Goal: Task Accomplishment & Management: Complete application form

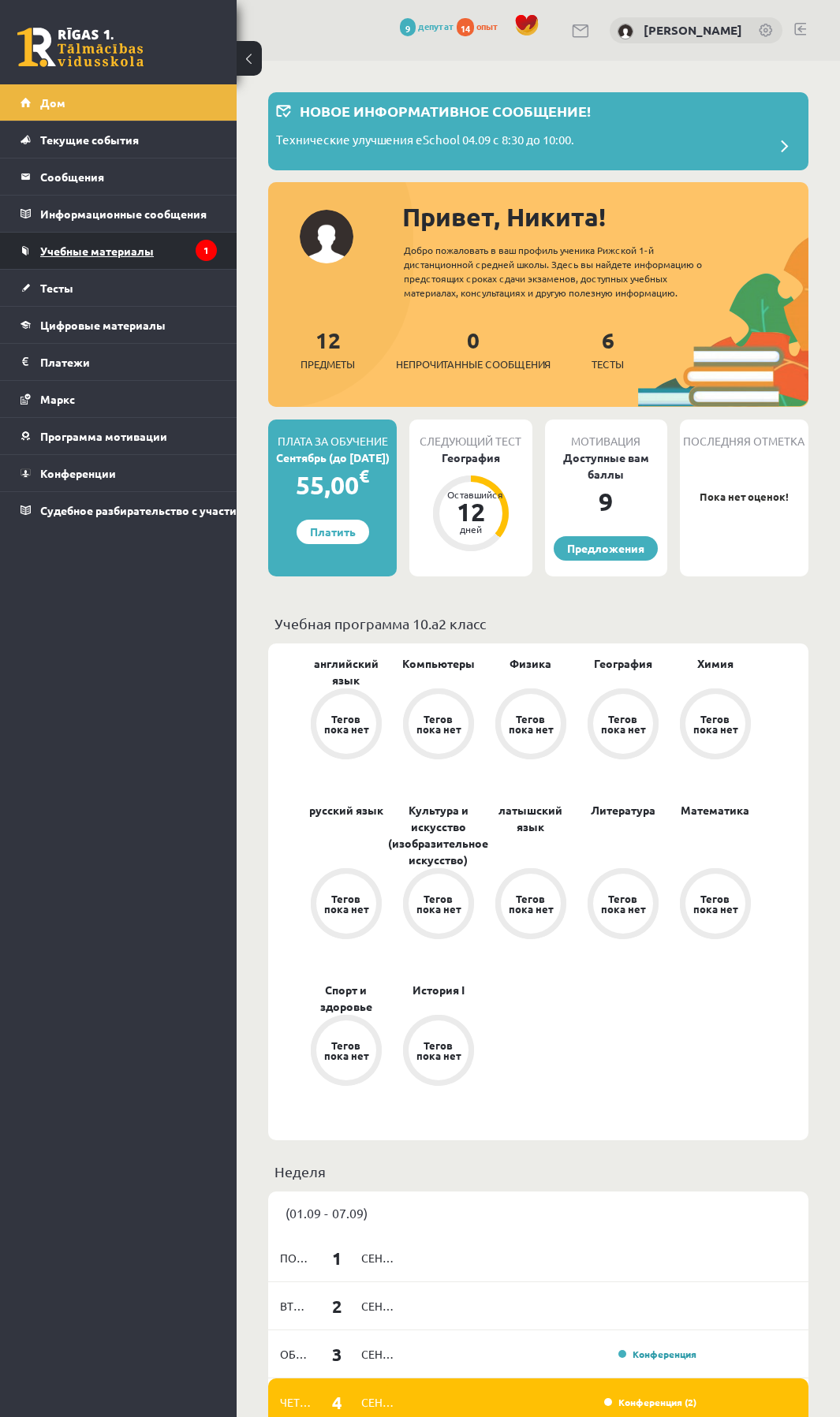
click at [115, 252] on font "Учебные материалы" at bounding box center [97, 250] width 114 height 14
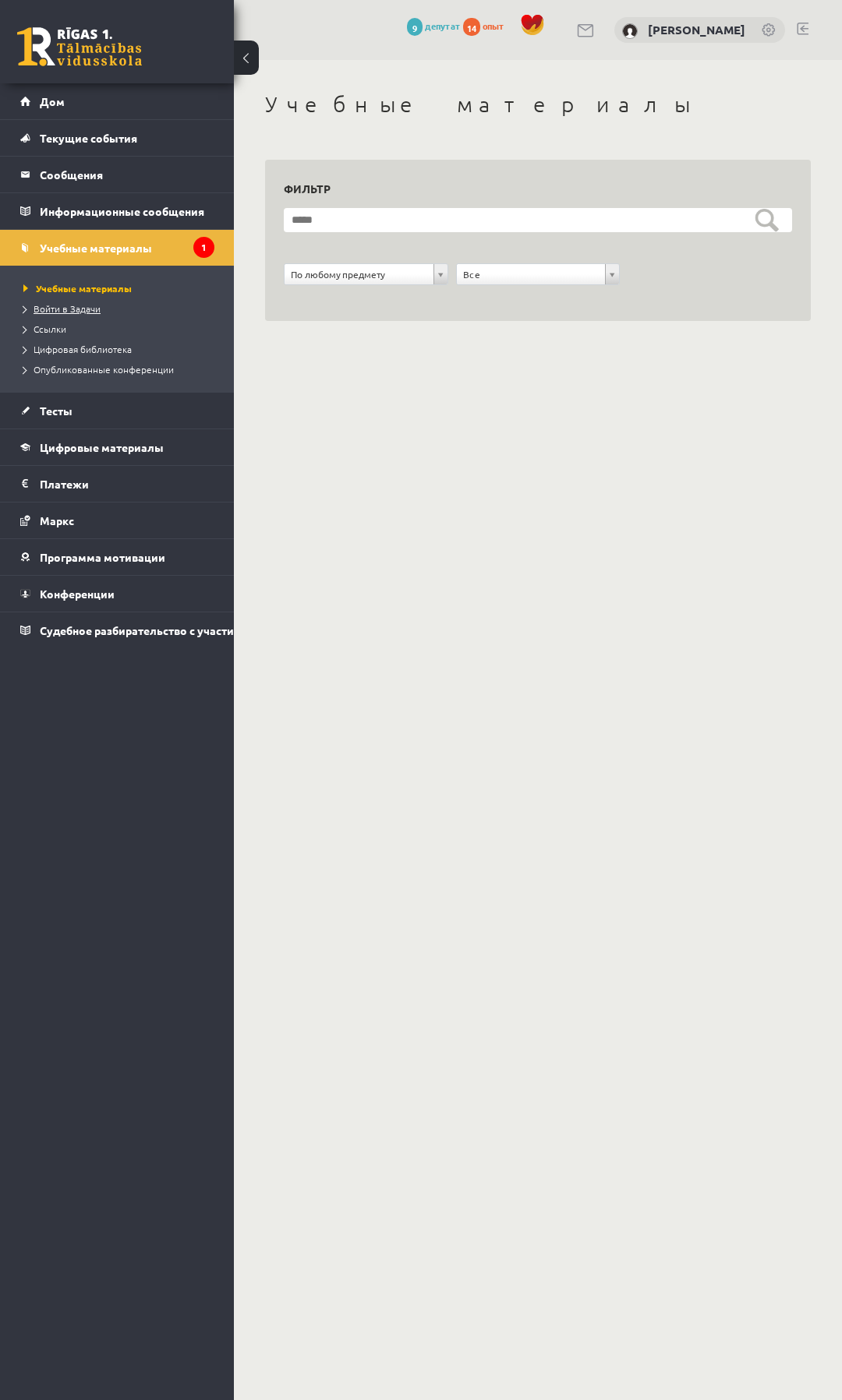
click at [87, 306] on font "Войти в Задачи" at bounding box center [67, 309] width 67 height 13
click at [57, 413] on font "Тесты" at bounding box center [56, 410] width 33 height 14
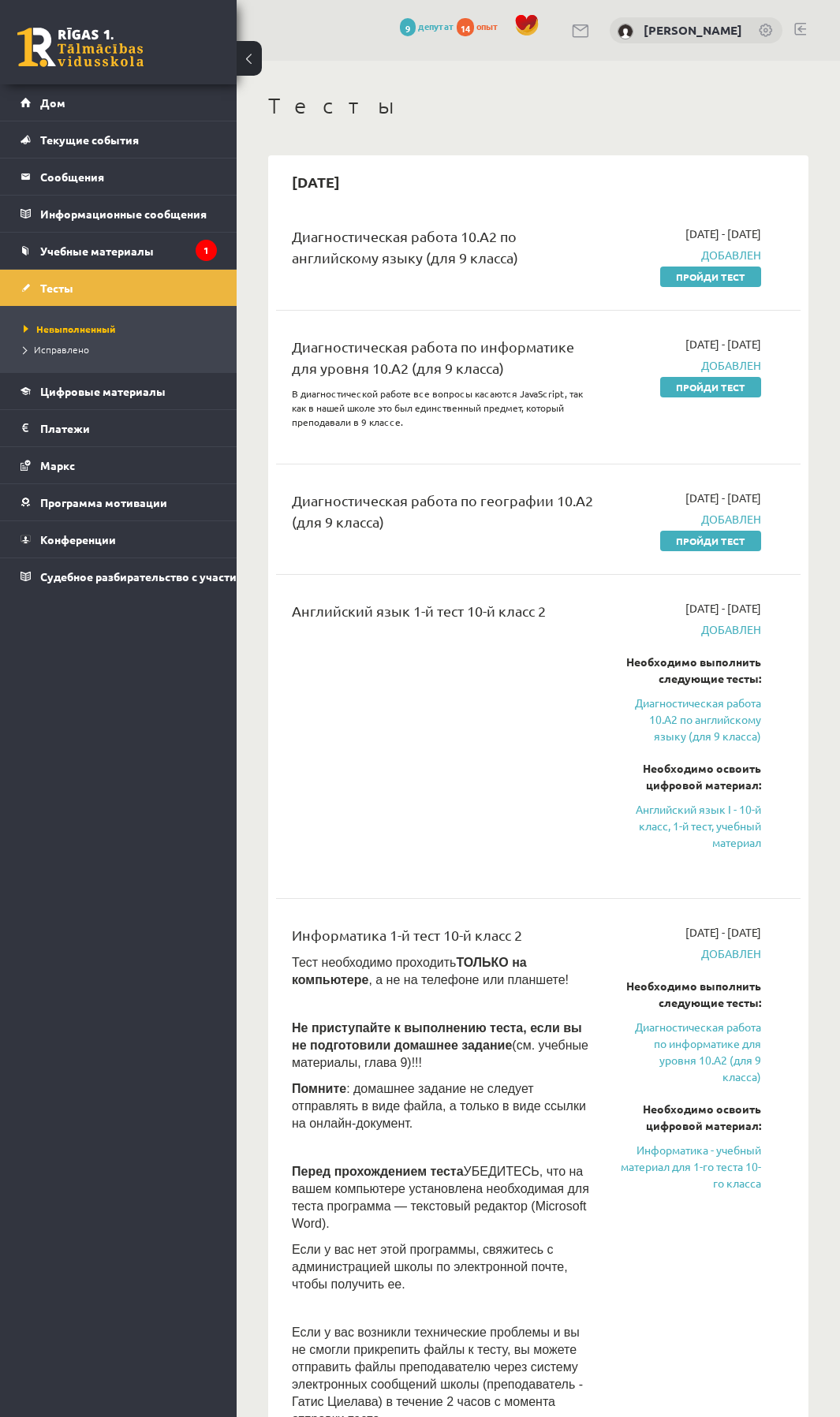
drag, startPoint x: 310, startPoint y: 456, endPoint x: 259, endPoint y: 705, distance: 254.2
drag, startPoint x: 704, startPoint y: 509, endPoint x: 710, endPoint y: 526, distance: 18.0
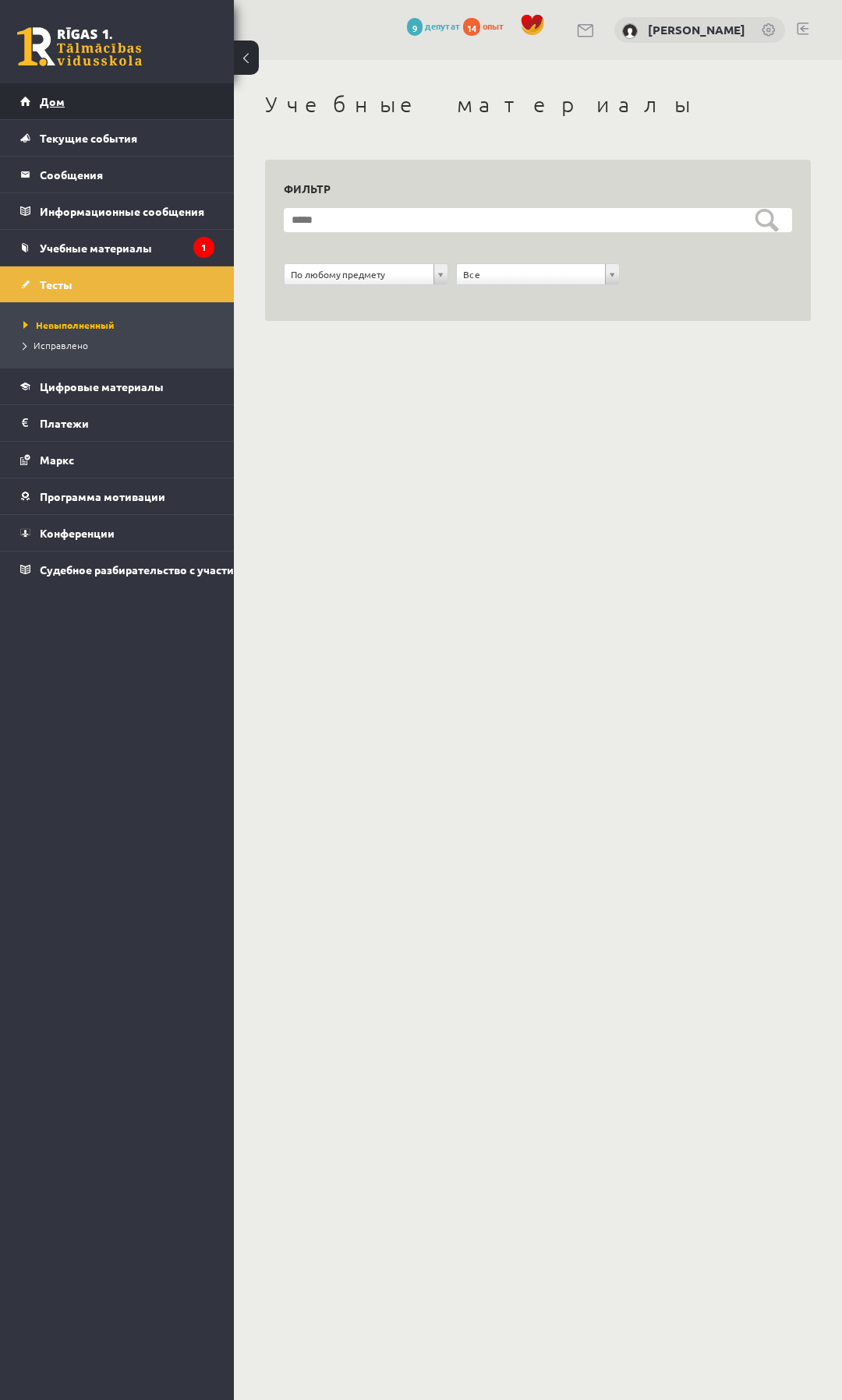
click at [62, 109] on link "Дом" at bounding box center [117, 101] width 194 height 36
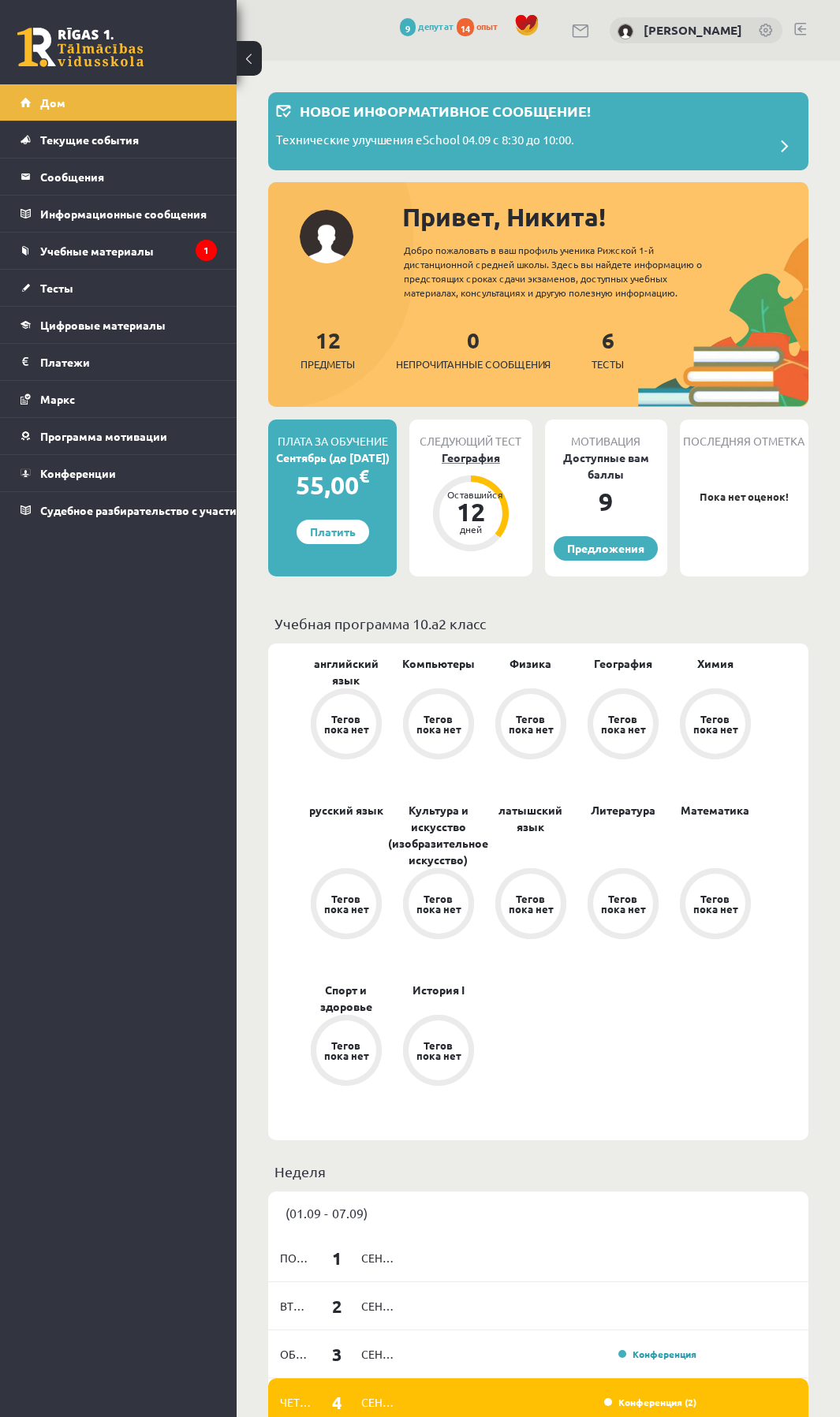
click at [468, 515] on font "12" at bounding box center [470, 511] width 28 height 31
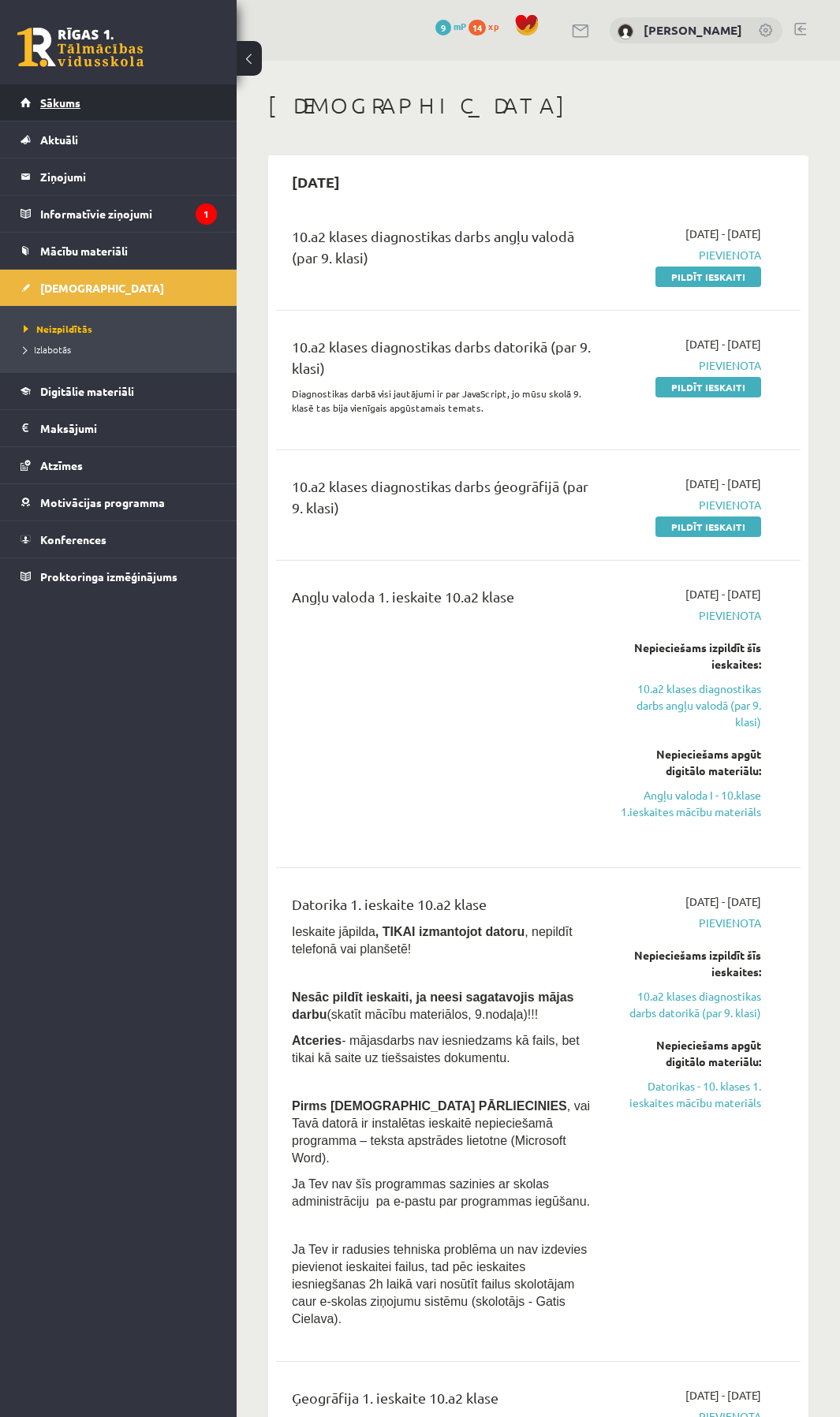
click at [65, 105] on span "Sākums" at bounding box center [60, 102] width 40 height 14
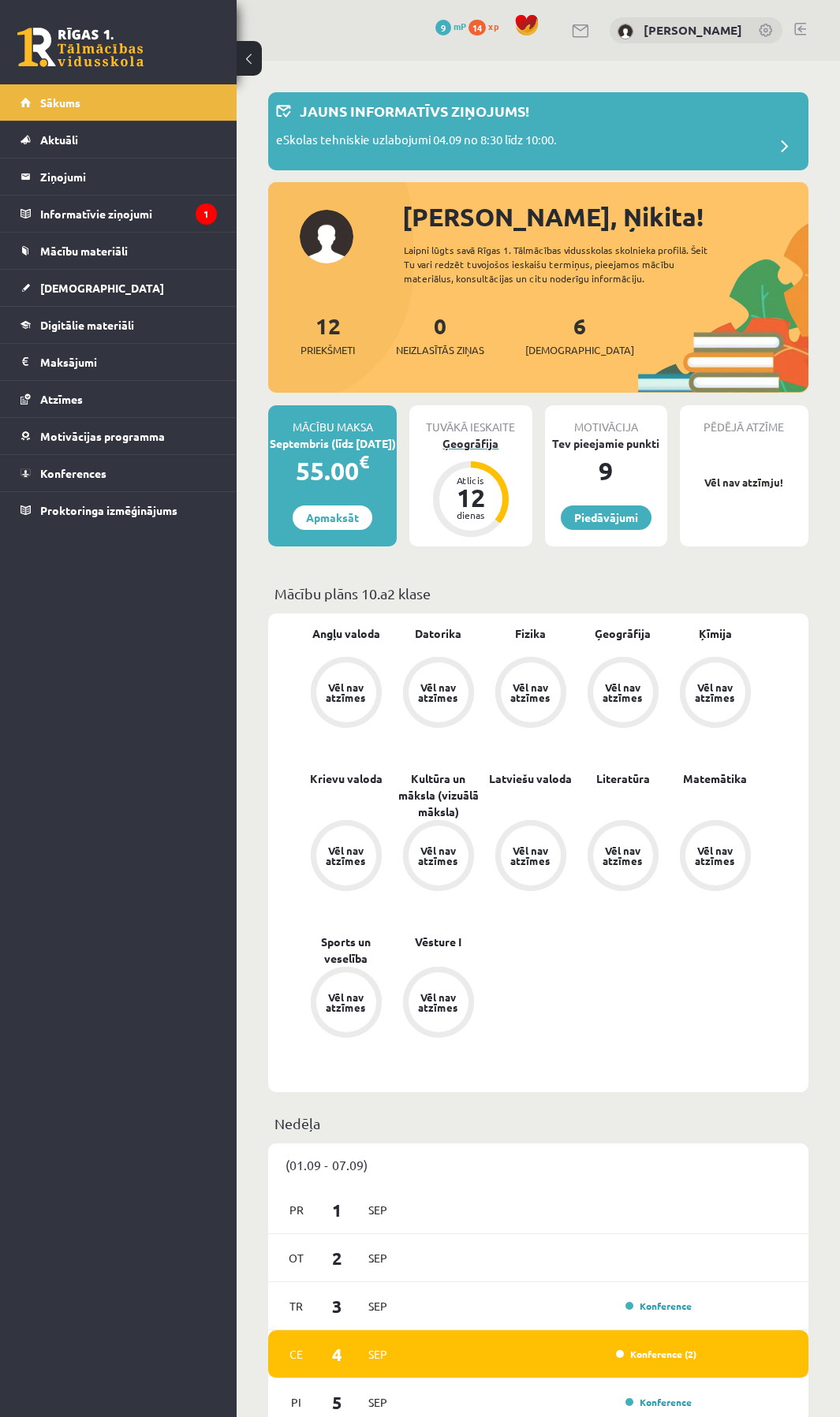
click at [477, 482] on div "Atlicis" at bounding box center [471, 480] width 48 height 9
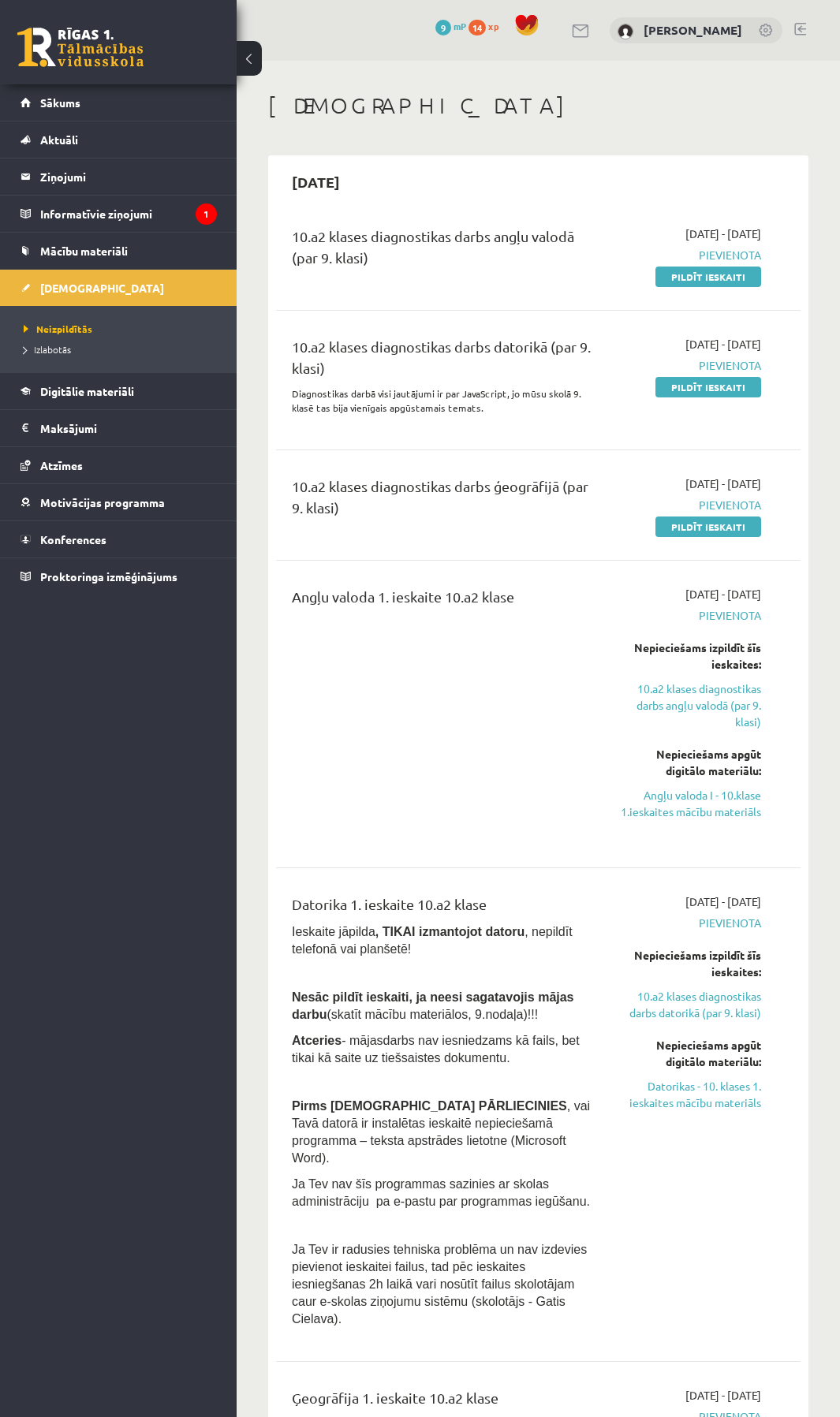
drag, startPoint x: 709, startPoint y: 529, endPoint x: 504, endPoint y: 59, distance: 512.8
click at [709, 529] on link "Pildīt ieskaiti" at bounding box center [707, 527] width 105 height 20
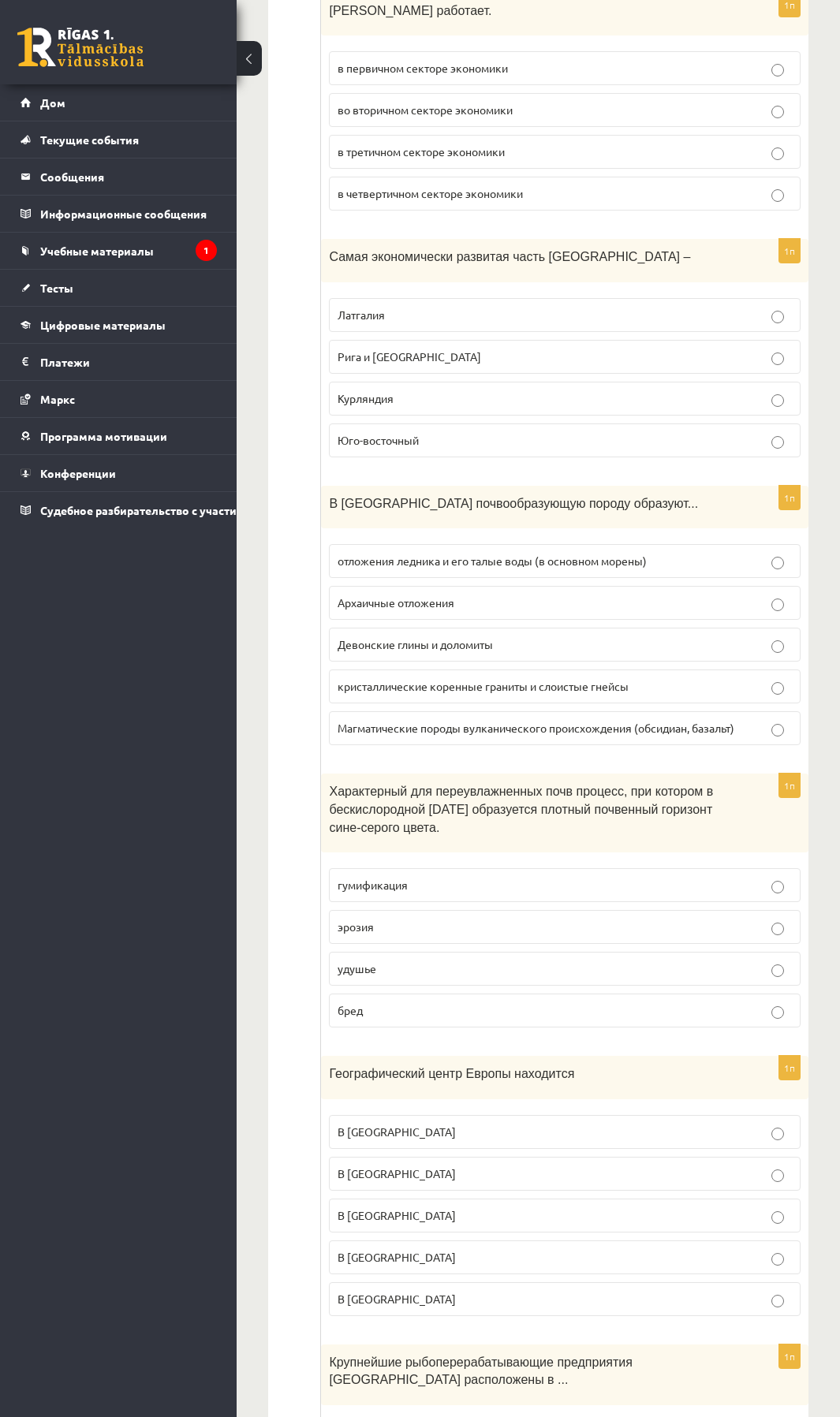
scroll to position [1491, 0]
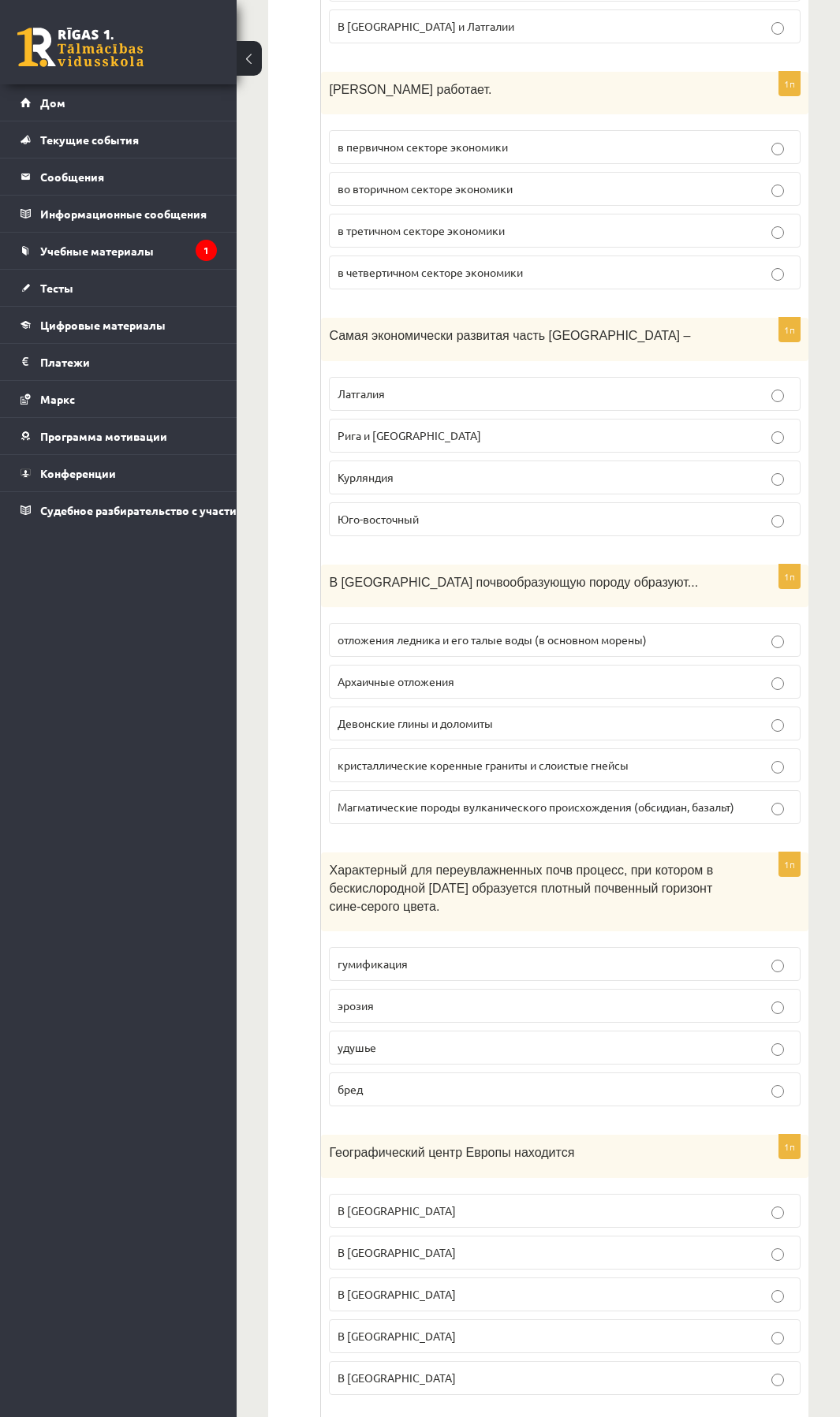
click at [772, 427] on p "Рига и Рига" at bounding box center [564, 435] width 454 height 16
click at [766, 631] on p "отложения ледника и его талые воды (в основном морены)" at bounding box center [564, 639] width 454 height 16
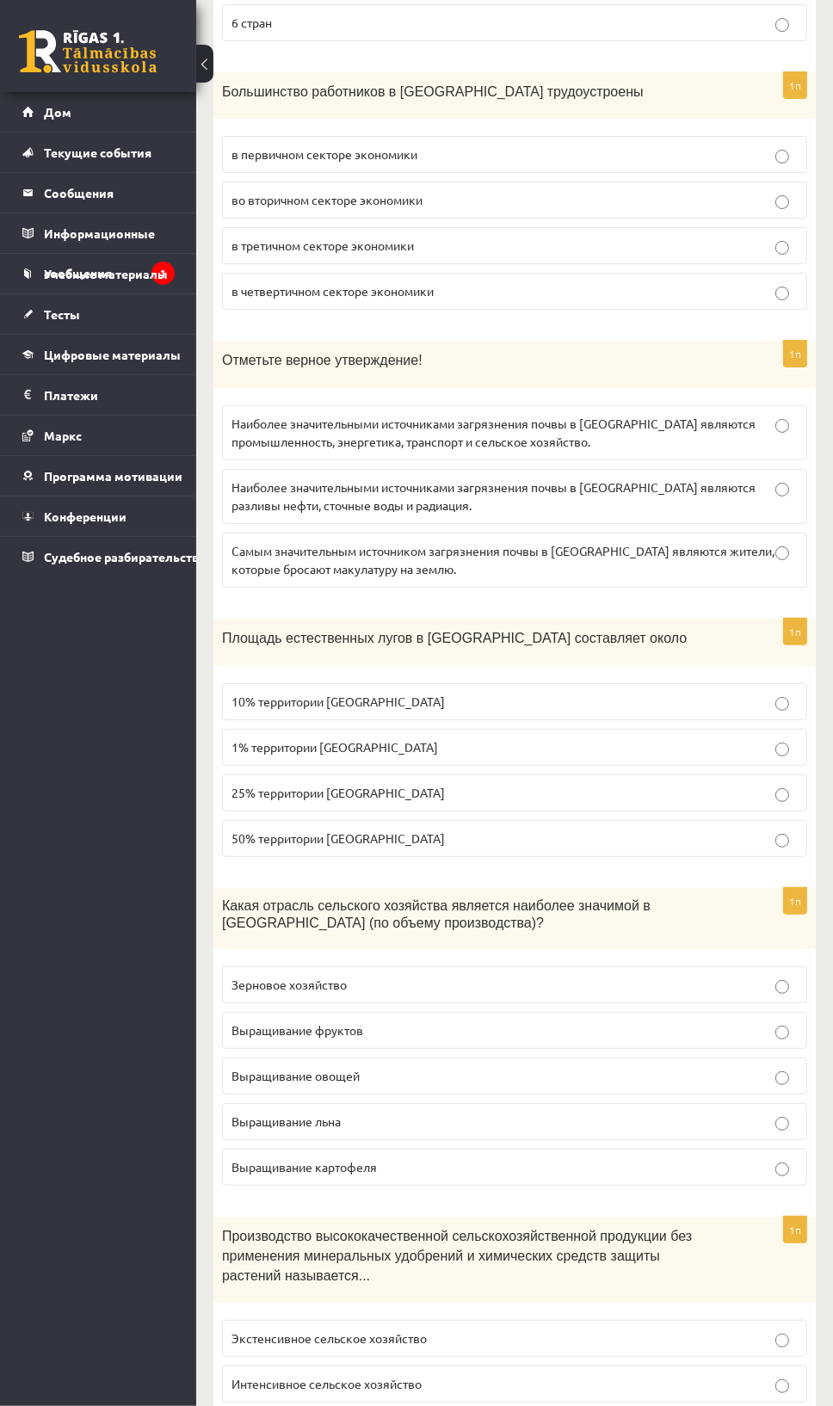
scroll to position [4593, 0]
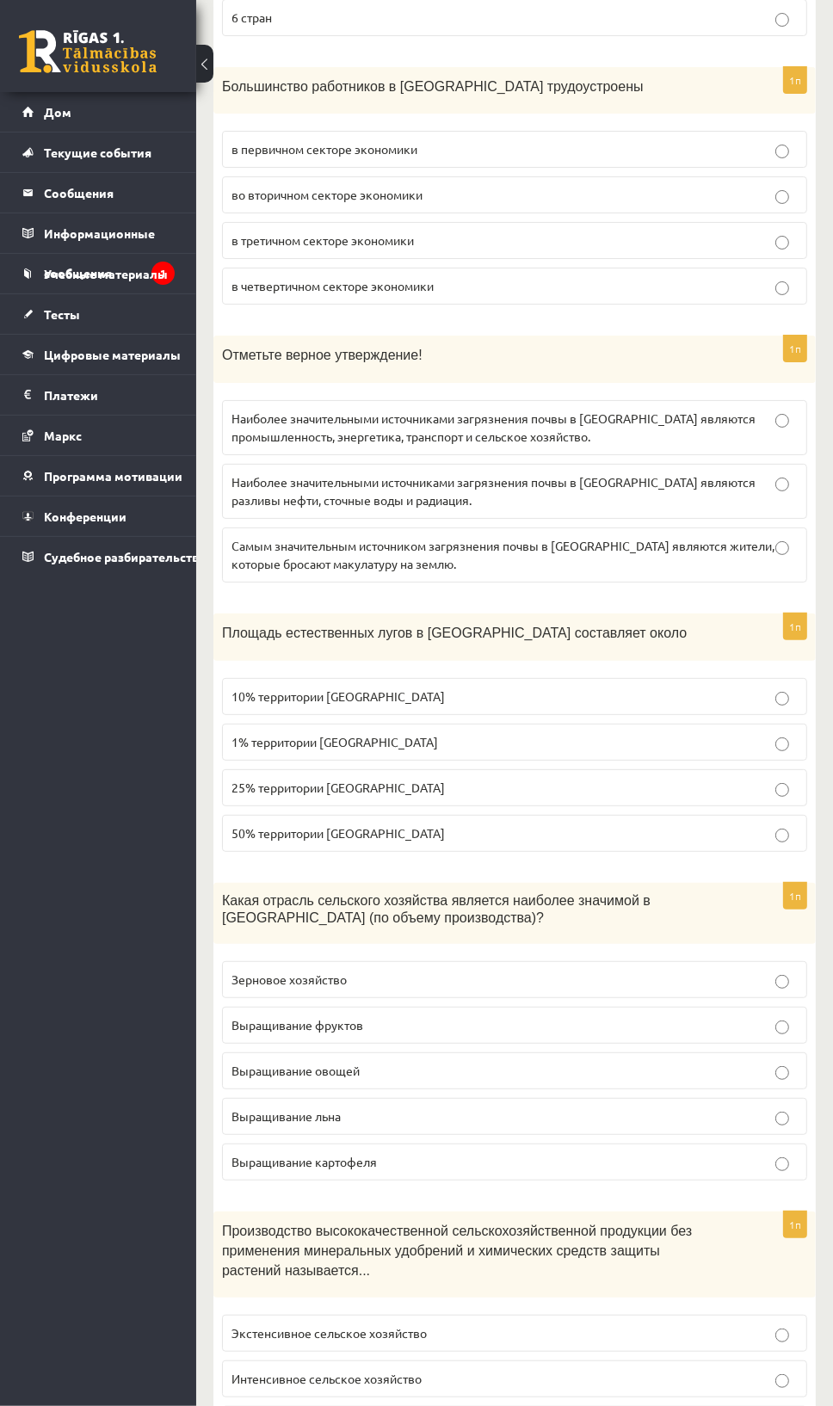
click at [763, 410] on p "Наиболее значительными источниками загрязнения почвы в Латвии являются промышле…" at bounding box center [515, 428] width 566 height 36
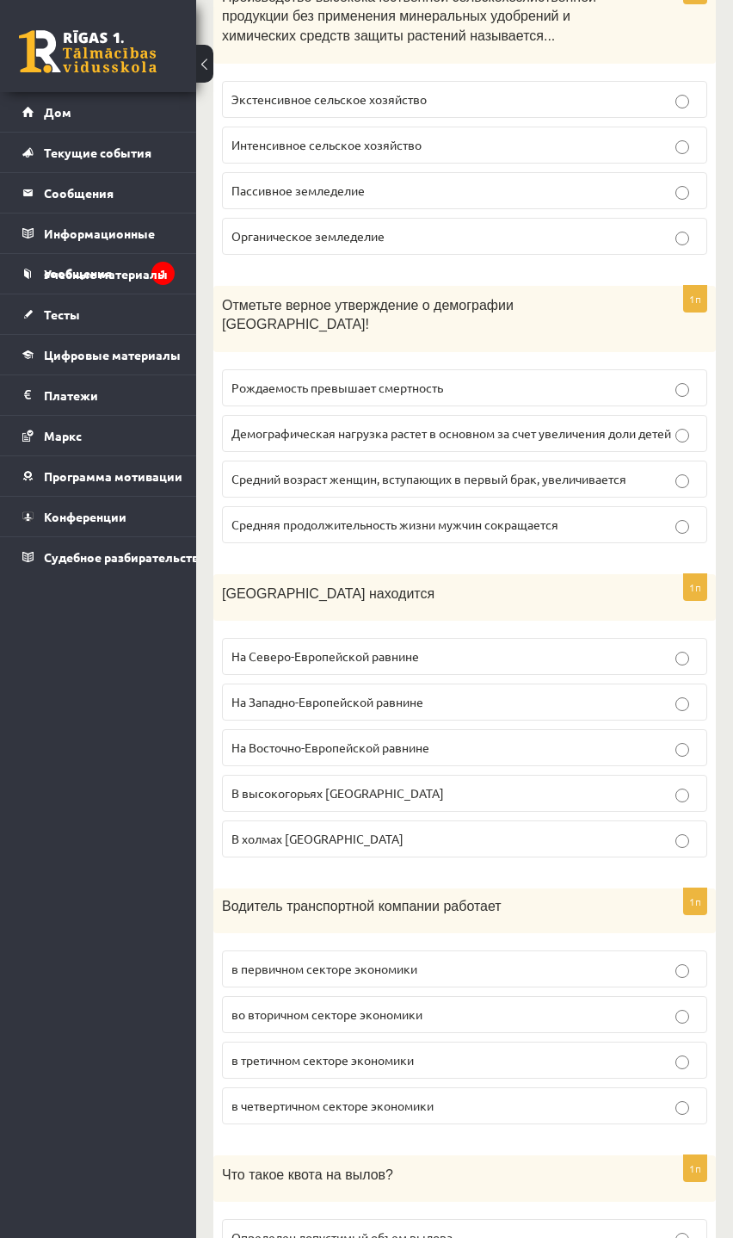
scroll to position [6037, 0]
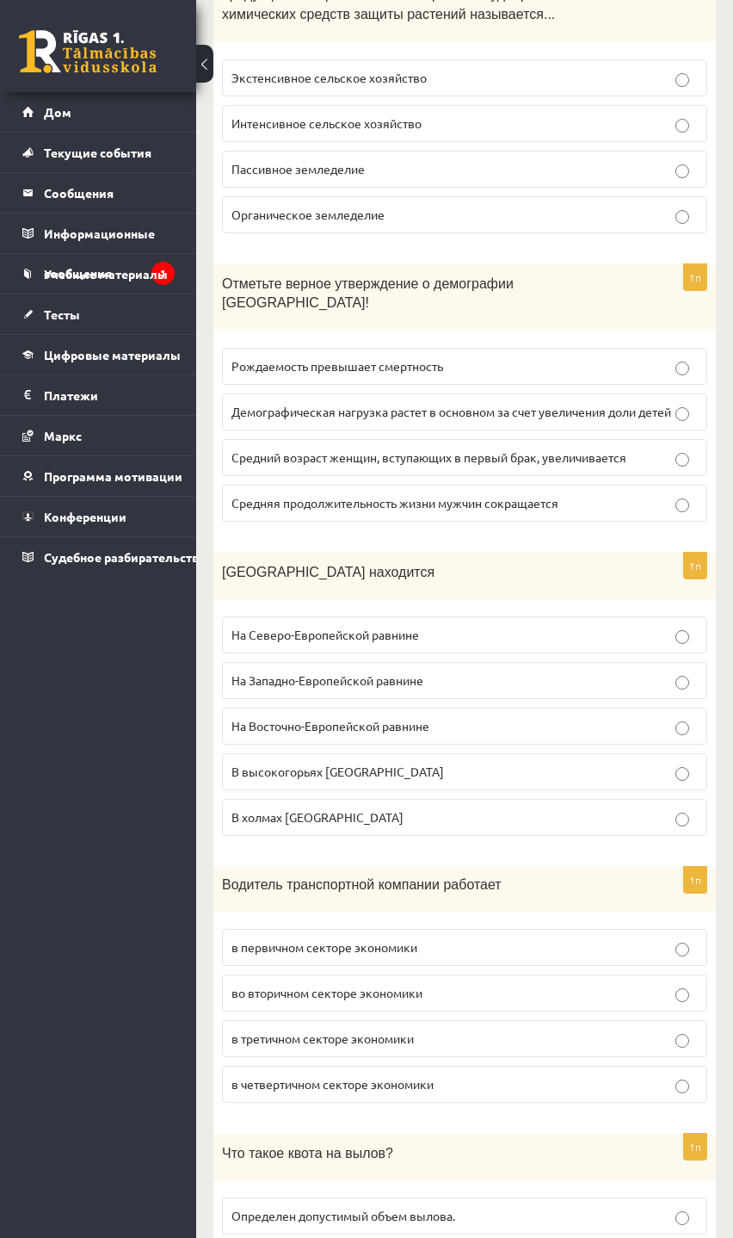
click at [671, 448] on p "Средний возраст женщин, вступающих в первый брак, увеличивается" at bounding box center [465, 457] width 466 height 18
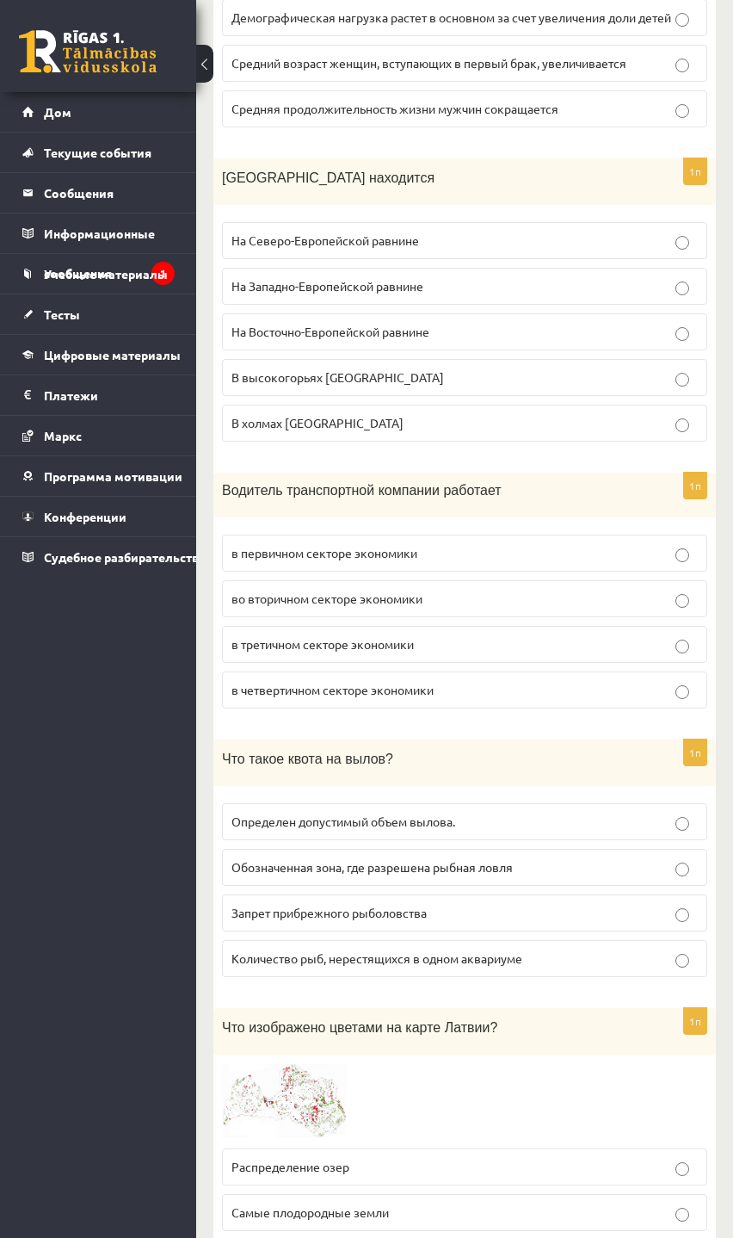
scroll to position [6656, 0]
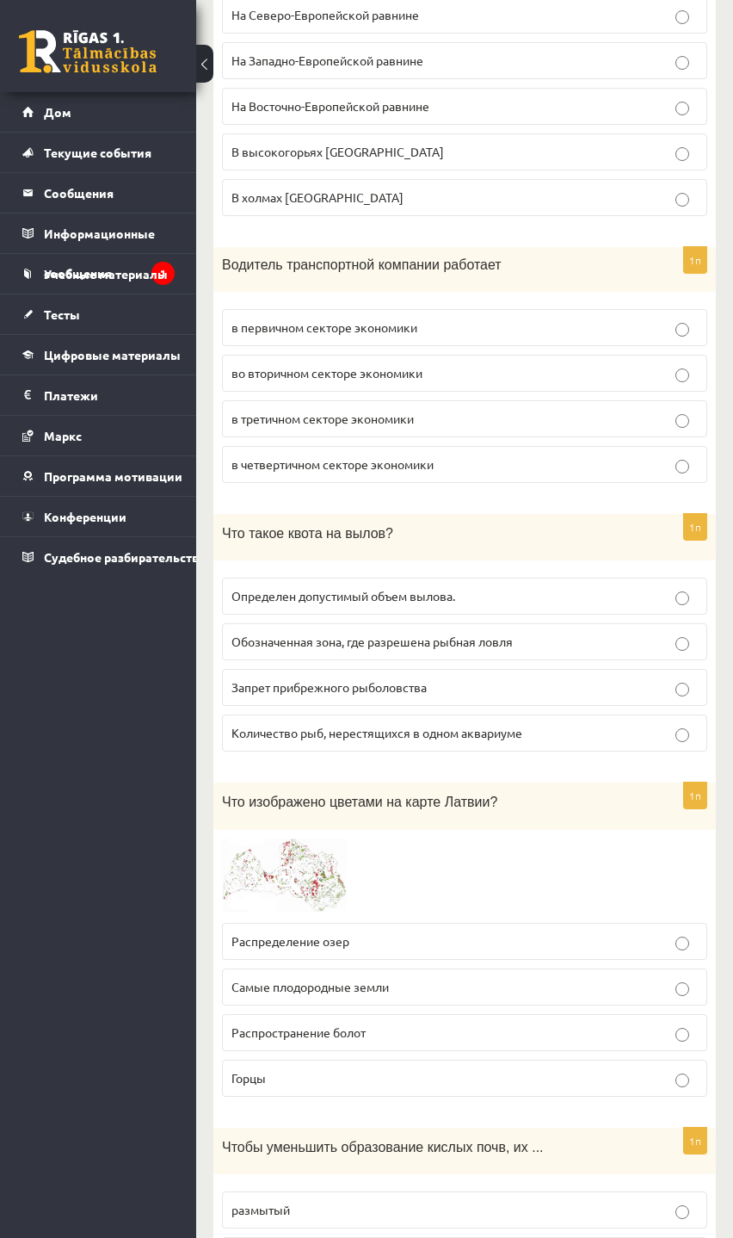
click at [692, 587] on p "Определен допустимый объем вылова." at bounding box center [465, 596] width 466 height 18
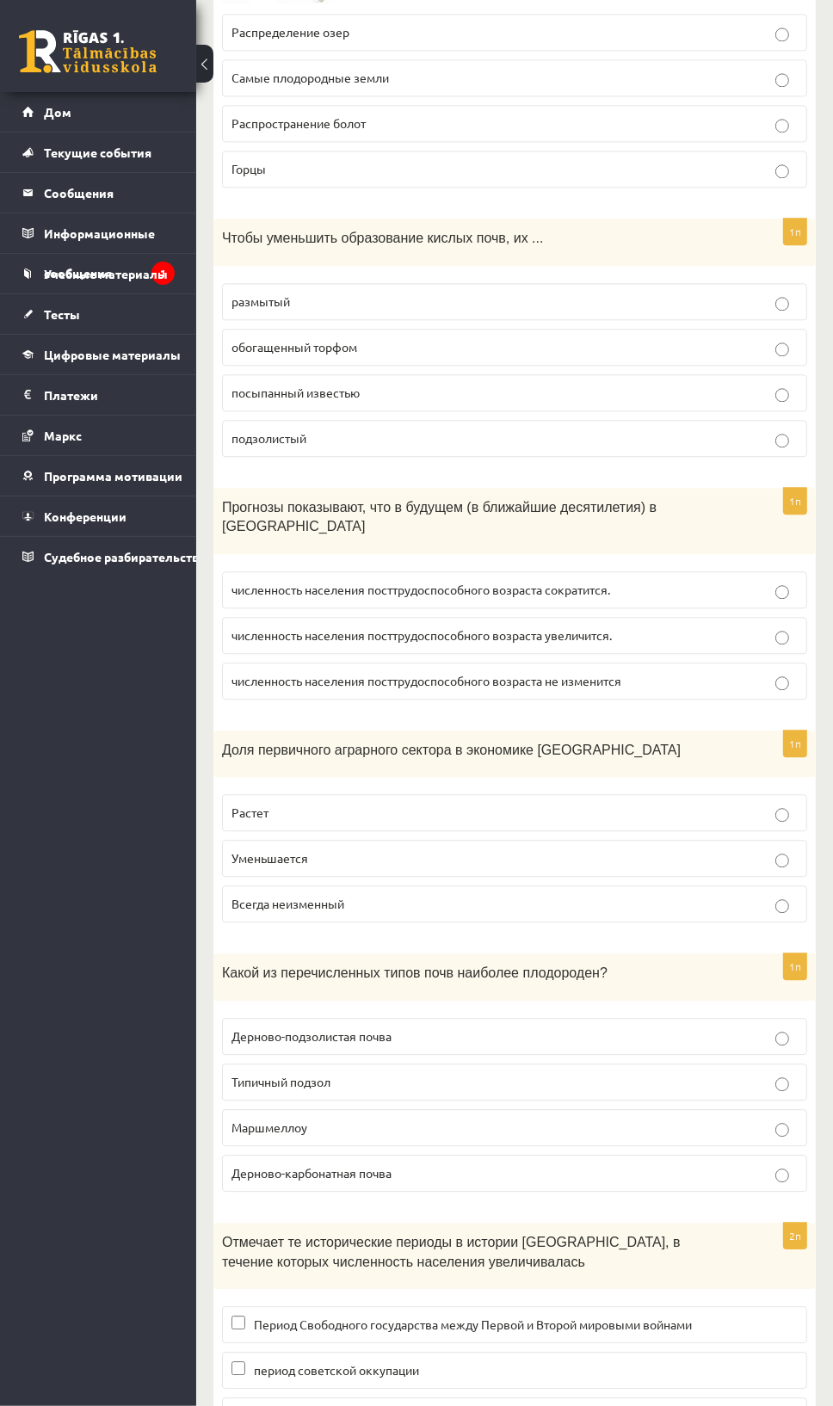
scroll to position [7387, 0]
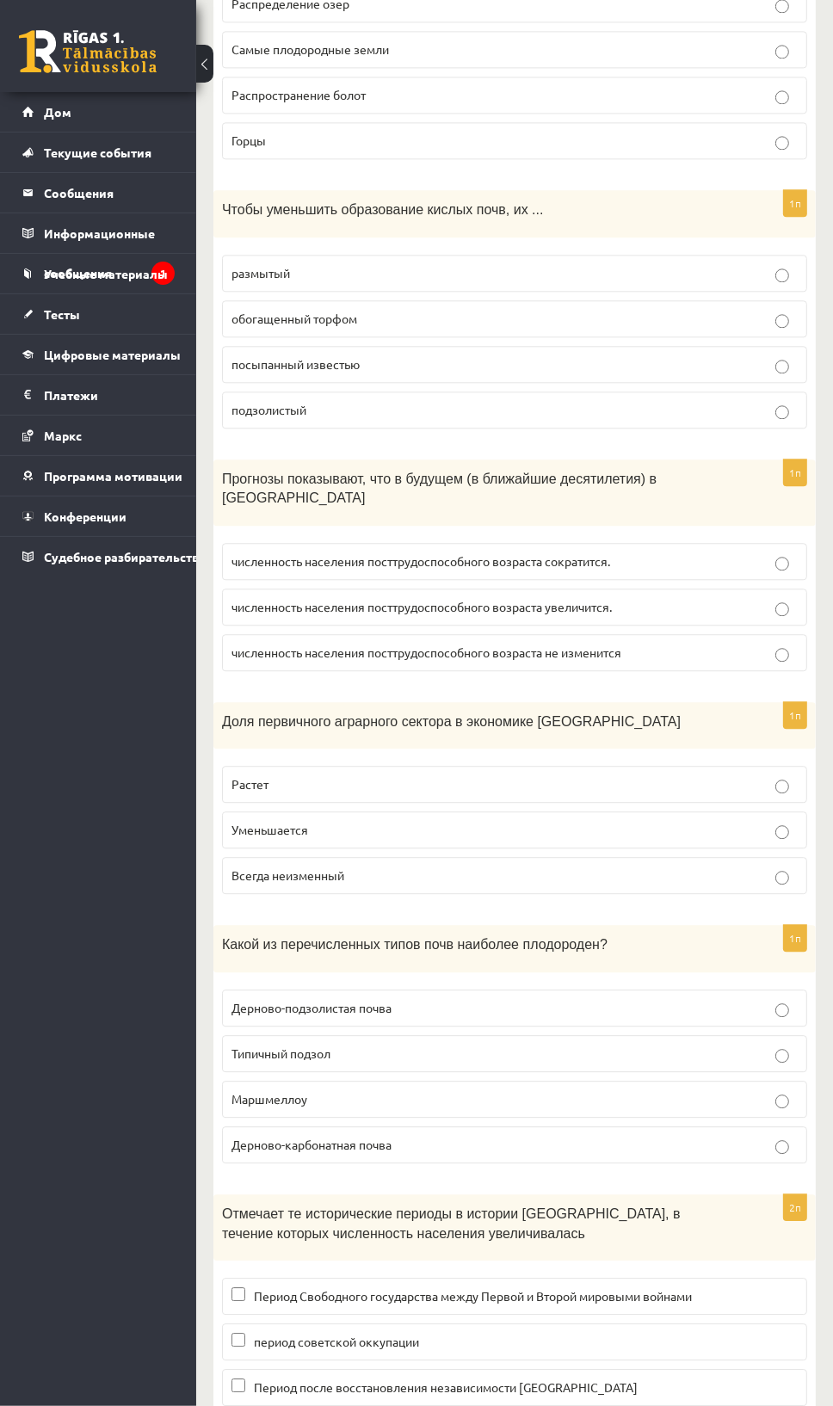
click at [772, 821] on p "Уменьшается" at bounding box center [515, 830] width 566 height 18
click at [304, 1288] on font "Период Свободного государства между Первой и Второй мировыми войнами" at bounding box center [473, 1295] width 438 height 15
click at [242, 1333] on p "период советской оккупации" at bounding box center [515, 1342] width 566 height 18
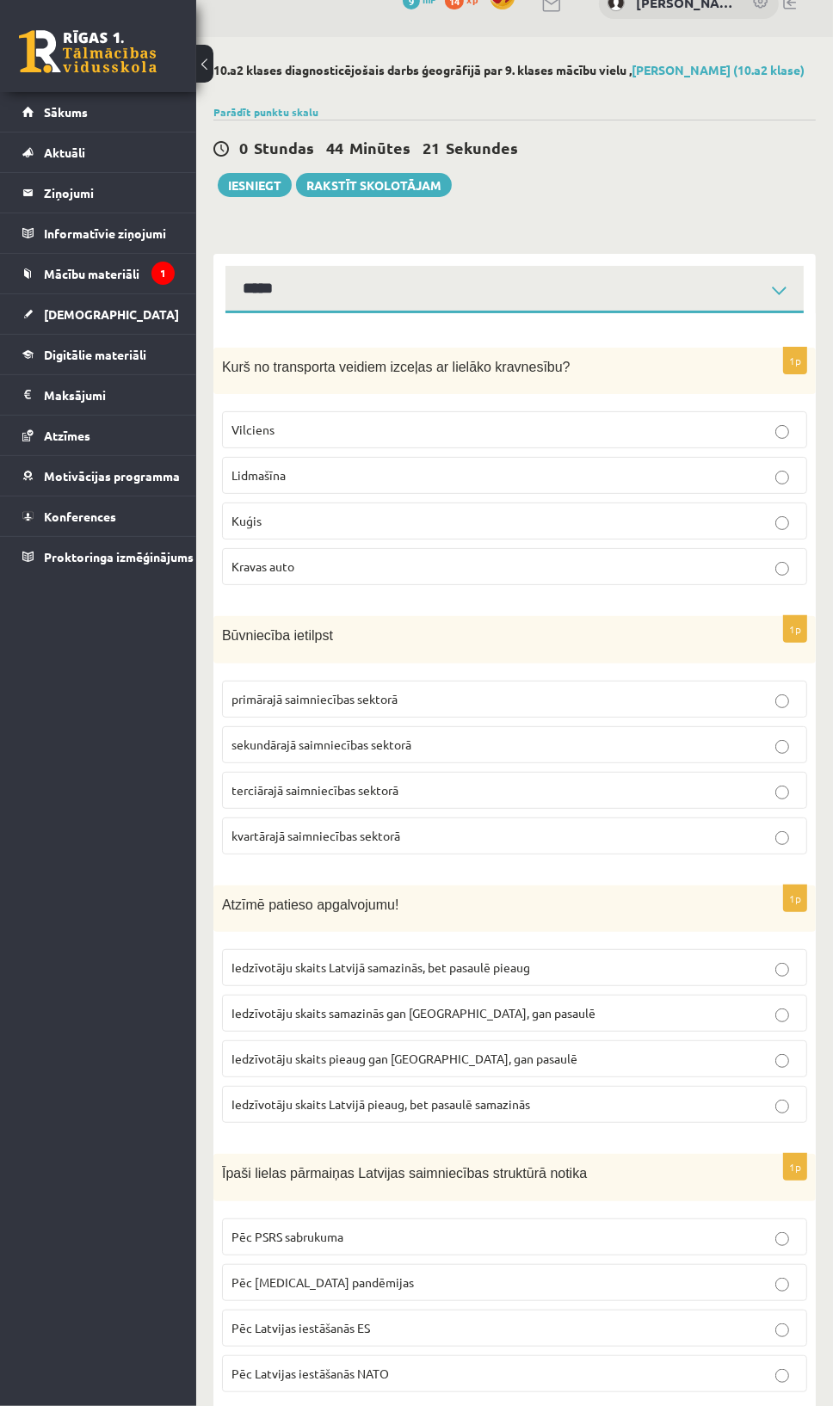
scroll to position [0, 0]
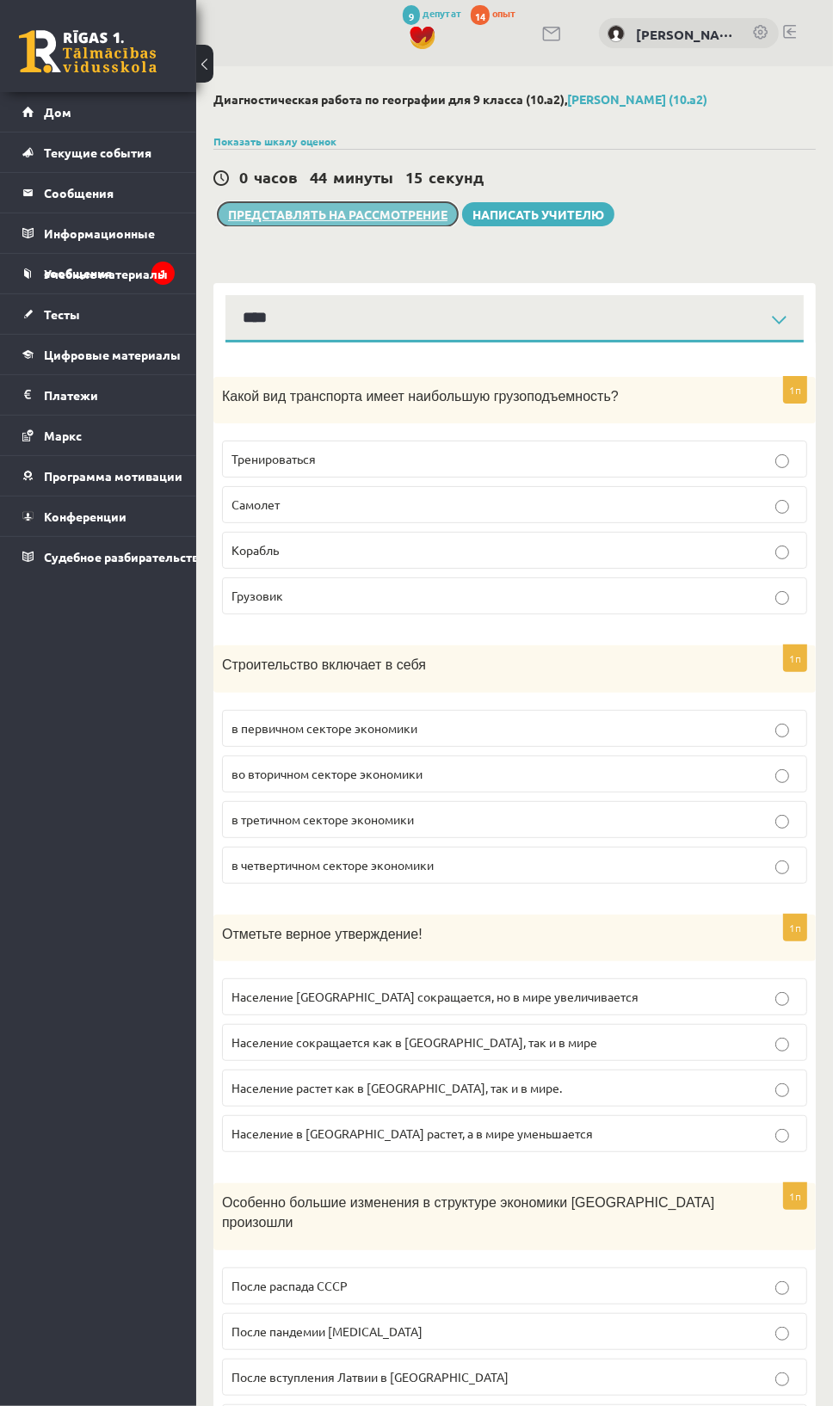
click at [314, 214] on font "Представлять на рассмотрение" at bounding box center [337, 214] width 219 height 15
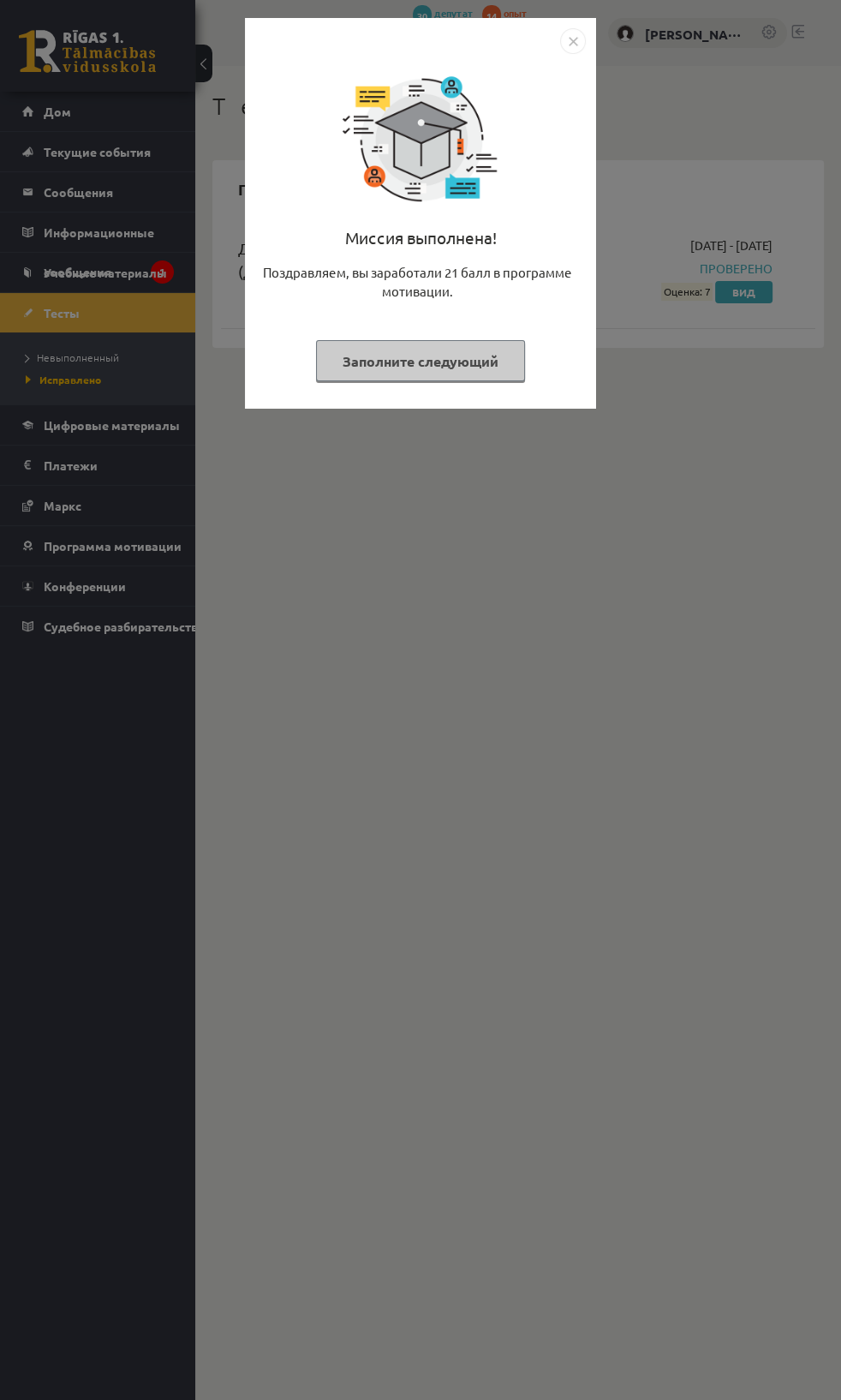
click at [396, 353] on font "Заполните следующий" at bounding box center [420, 361] width 156 height 18
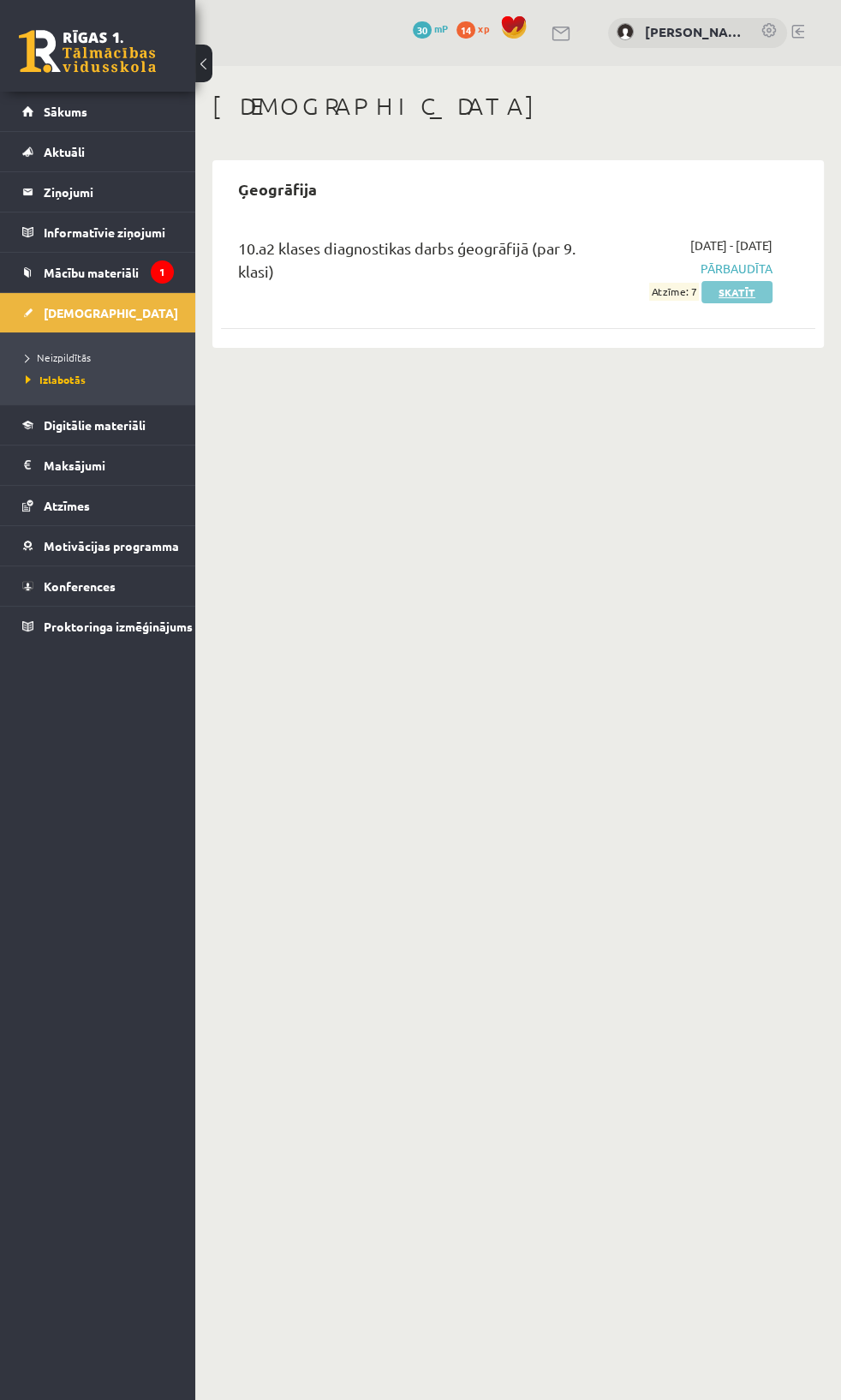
click at [718, 292] on link "Skatīt" at bounding box center [736, 292] width 71 height 22
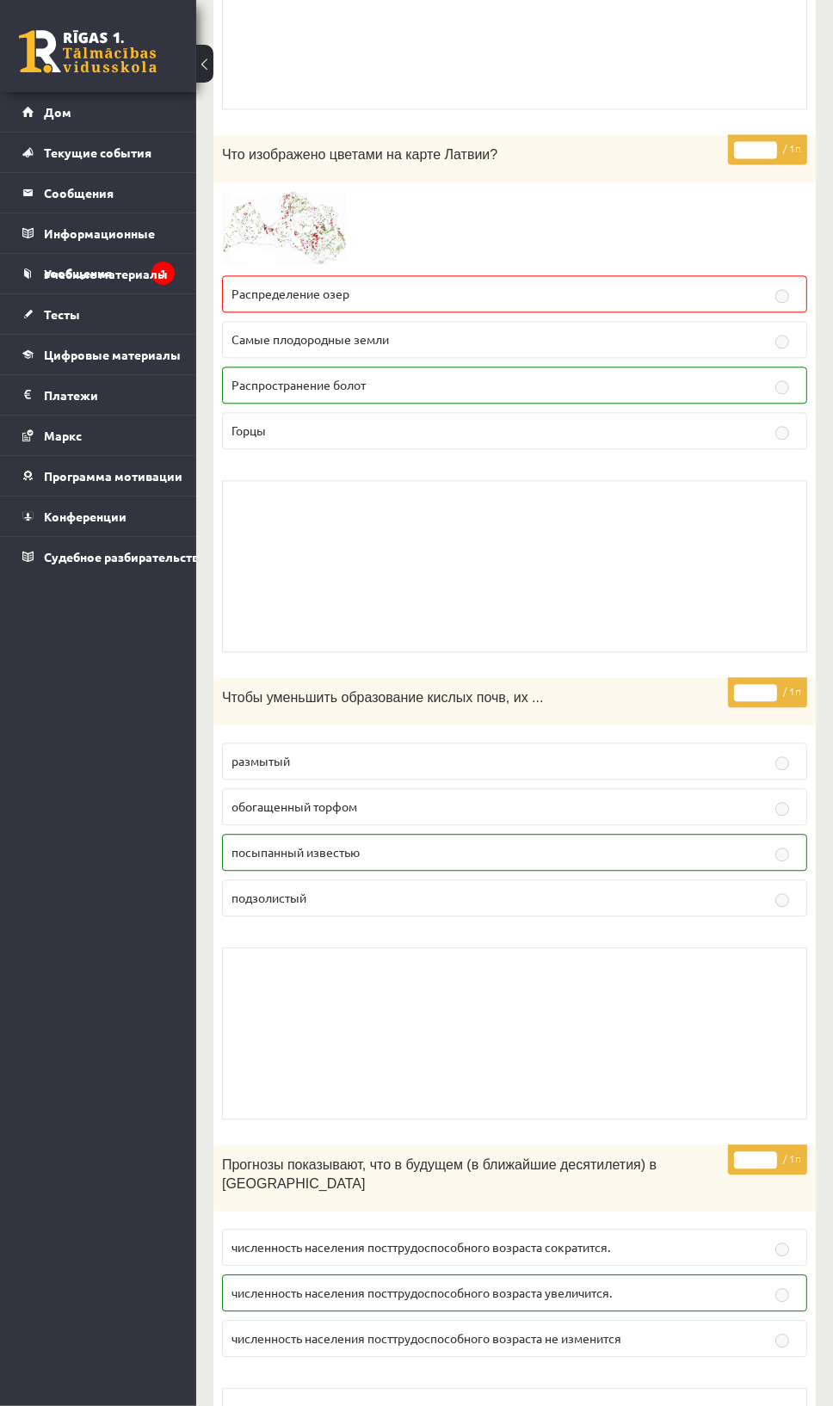
scroll to position [11736, 0]
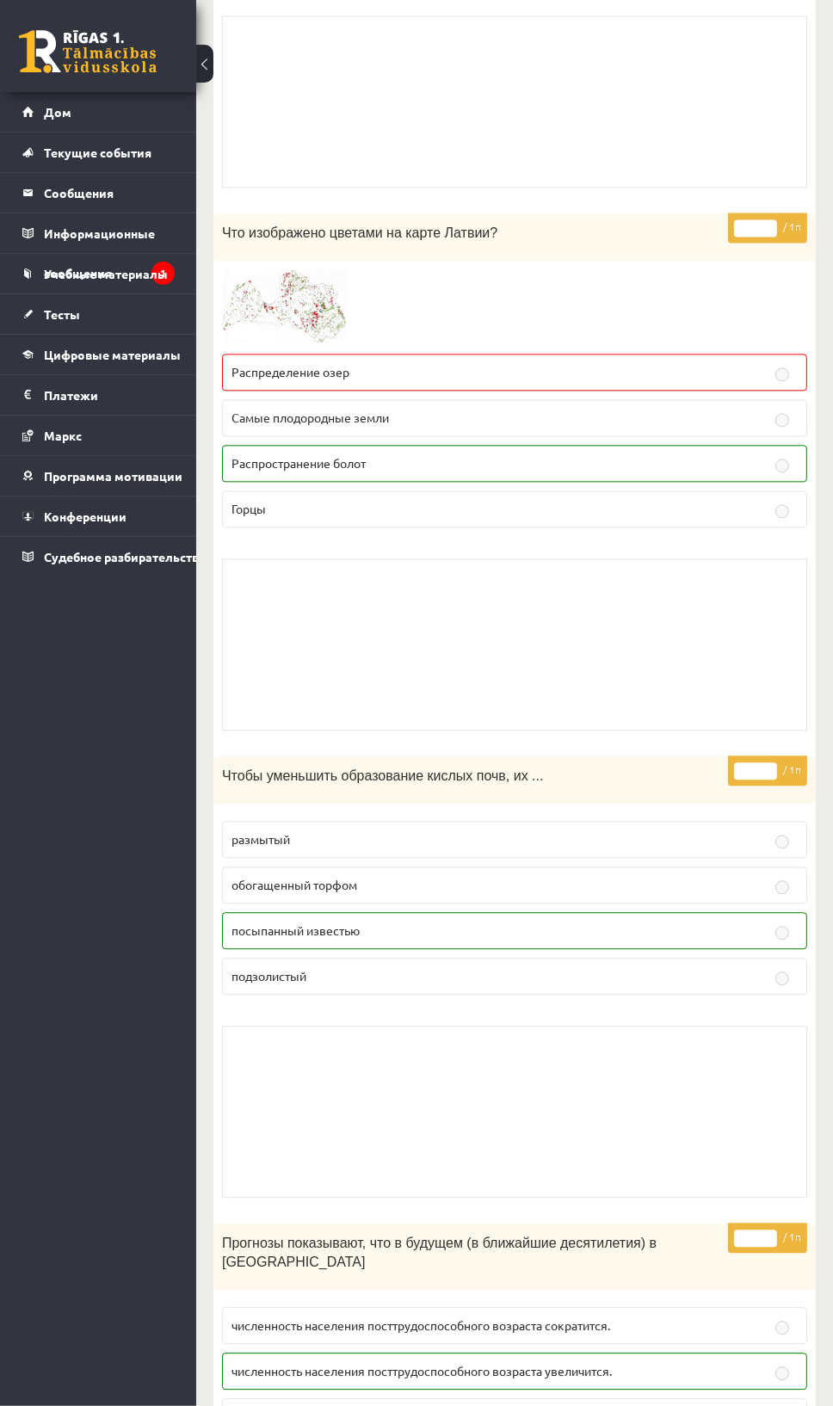
click at [269, 269] on img at bounding box center [286, 307] width 129 height 76
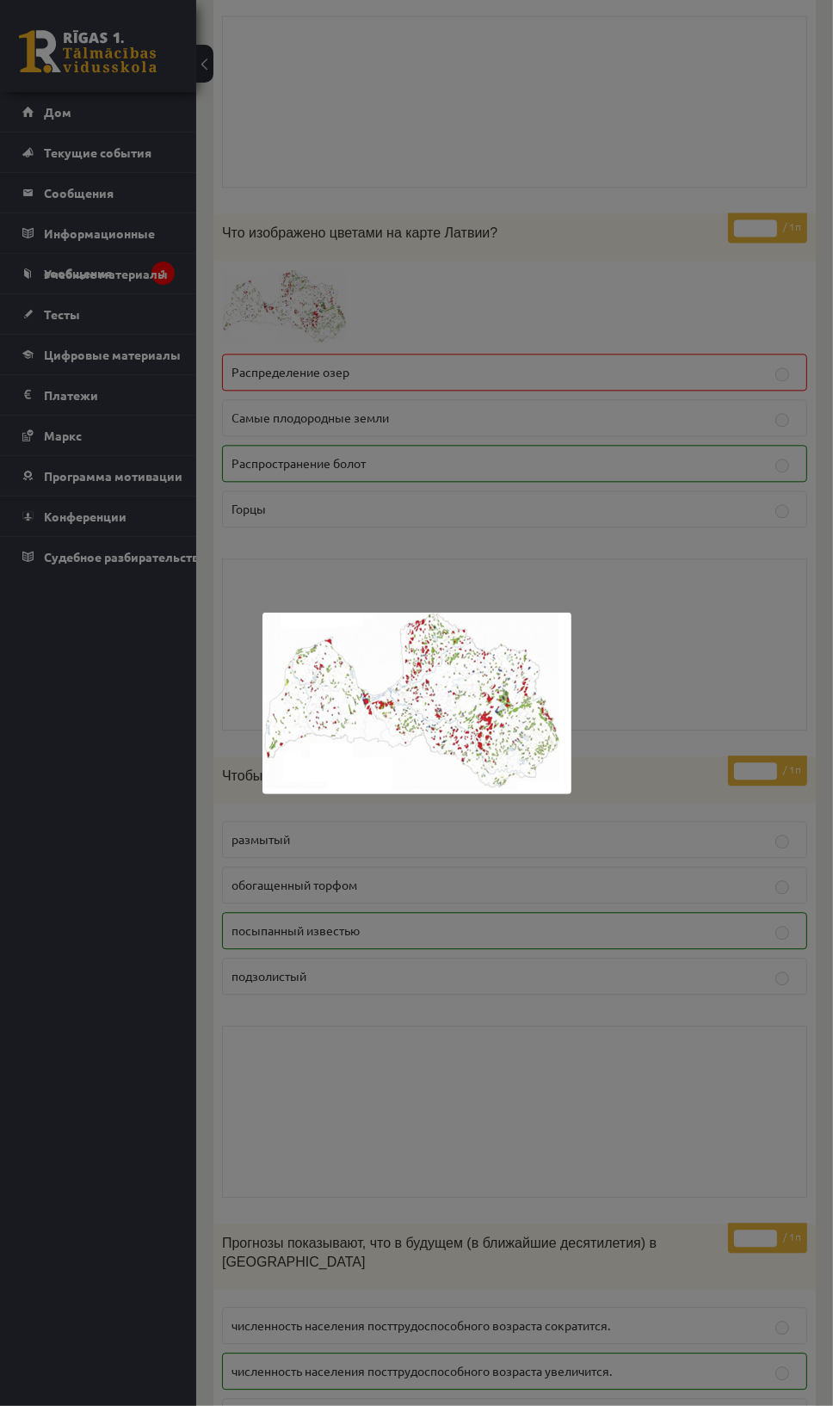
click at [391, 710] on img at bounding box center [417, 704] width 309 height 182
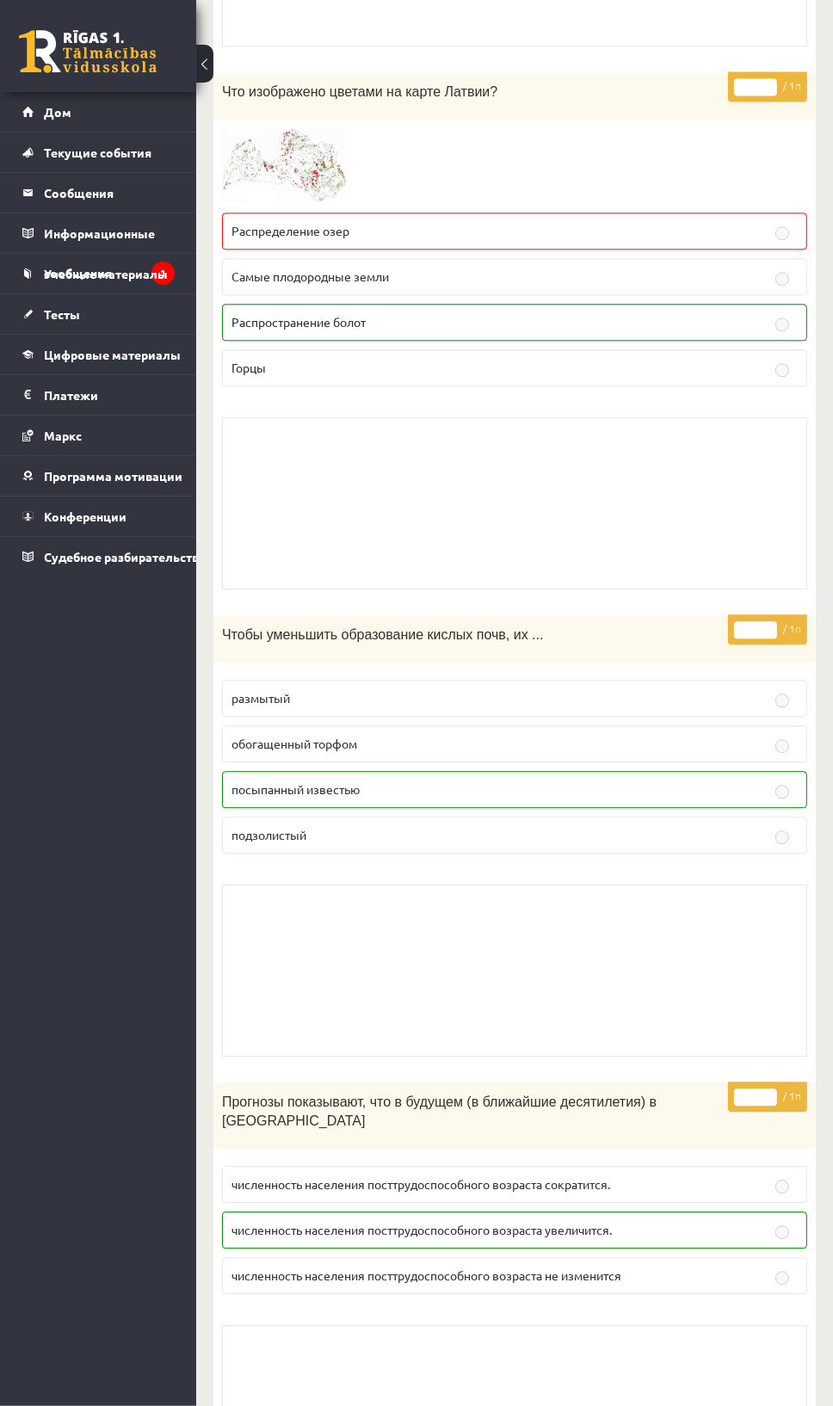
scroll to position [12283, 0]
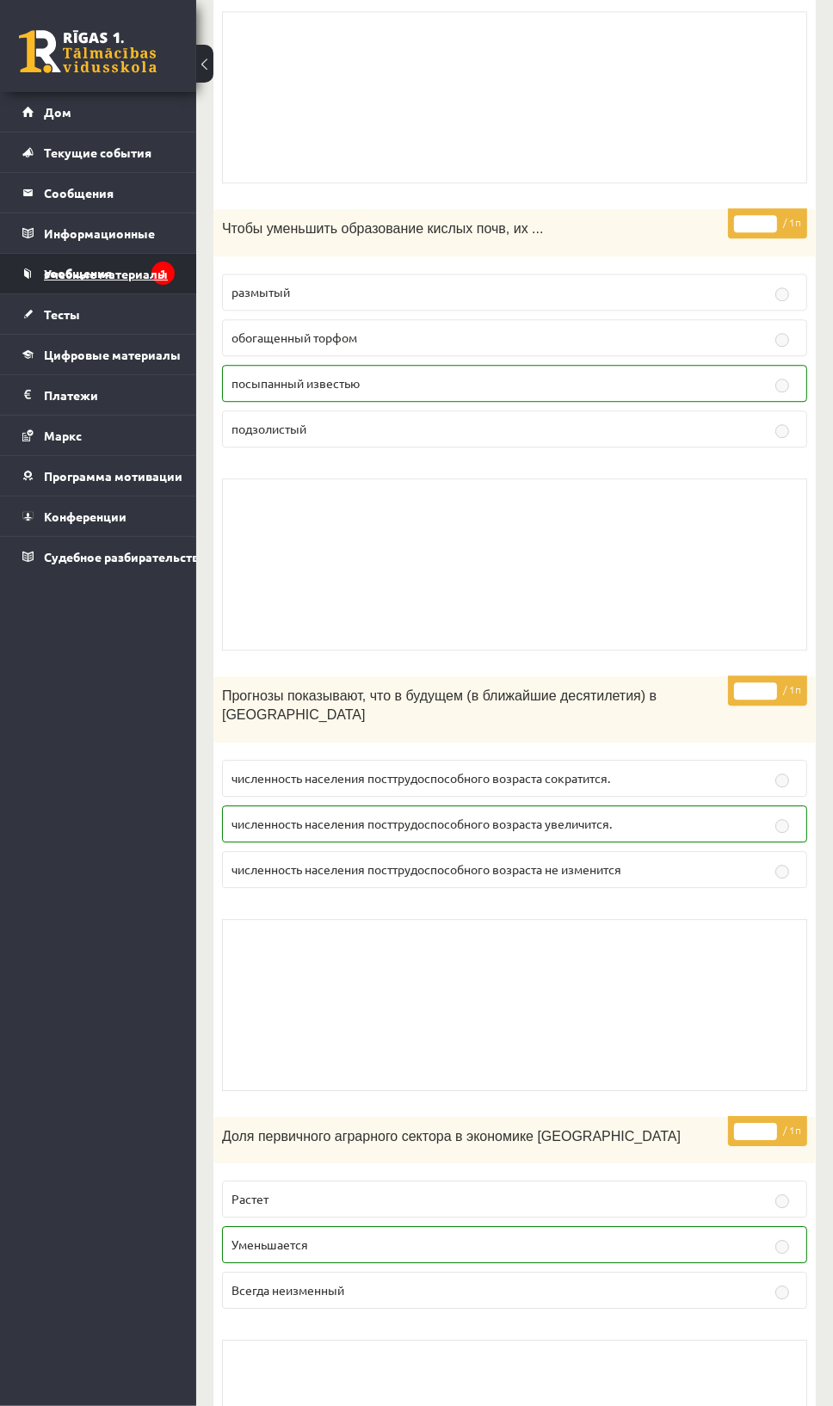
click at [95, 272] on font "Учебные материалы" at bounding box center [106, 273] width 124 height 15
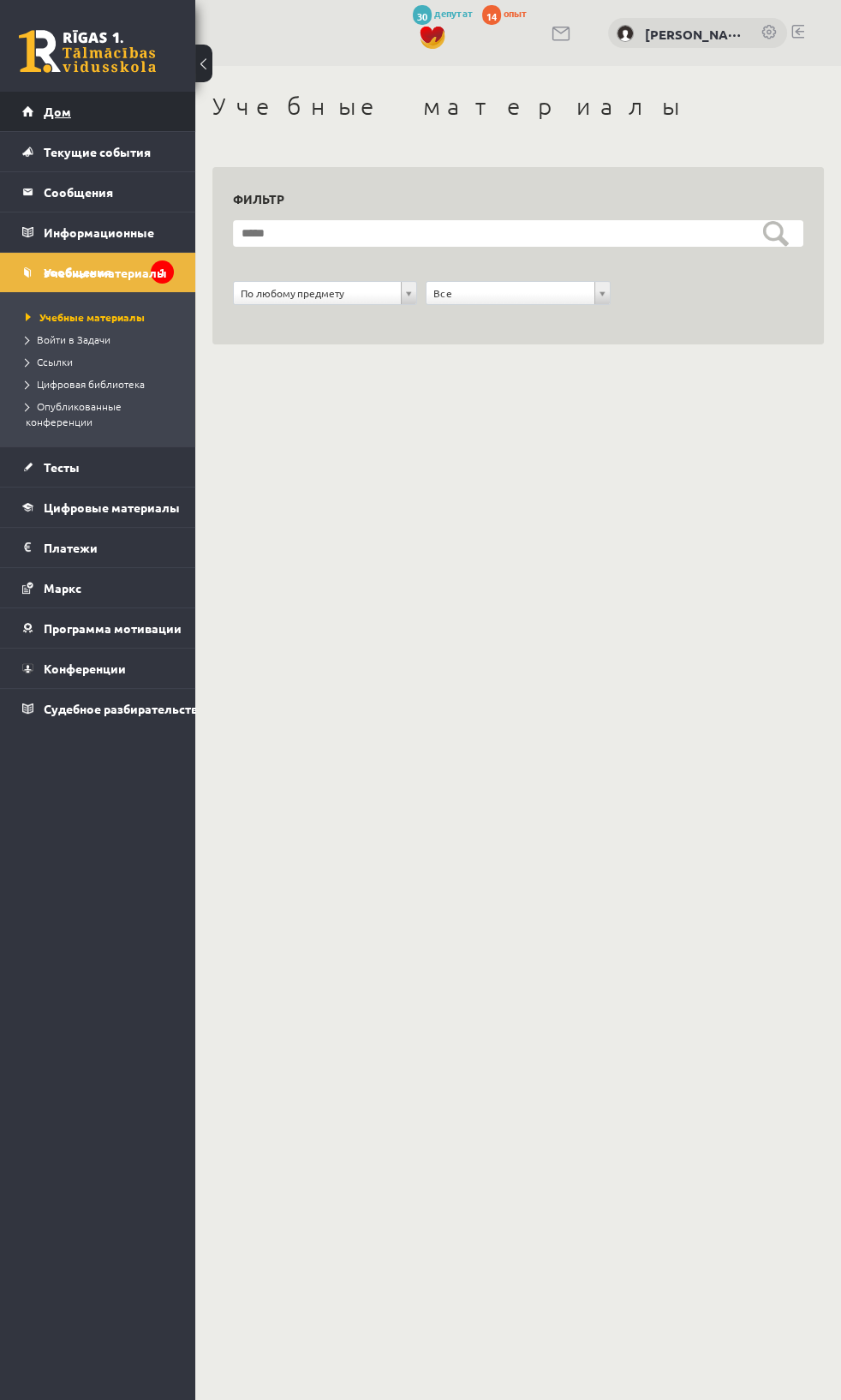
click at [59, 112] on font "Дом" at bounding box center [58, 111] width 28 height 15
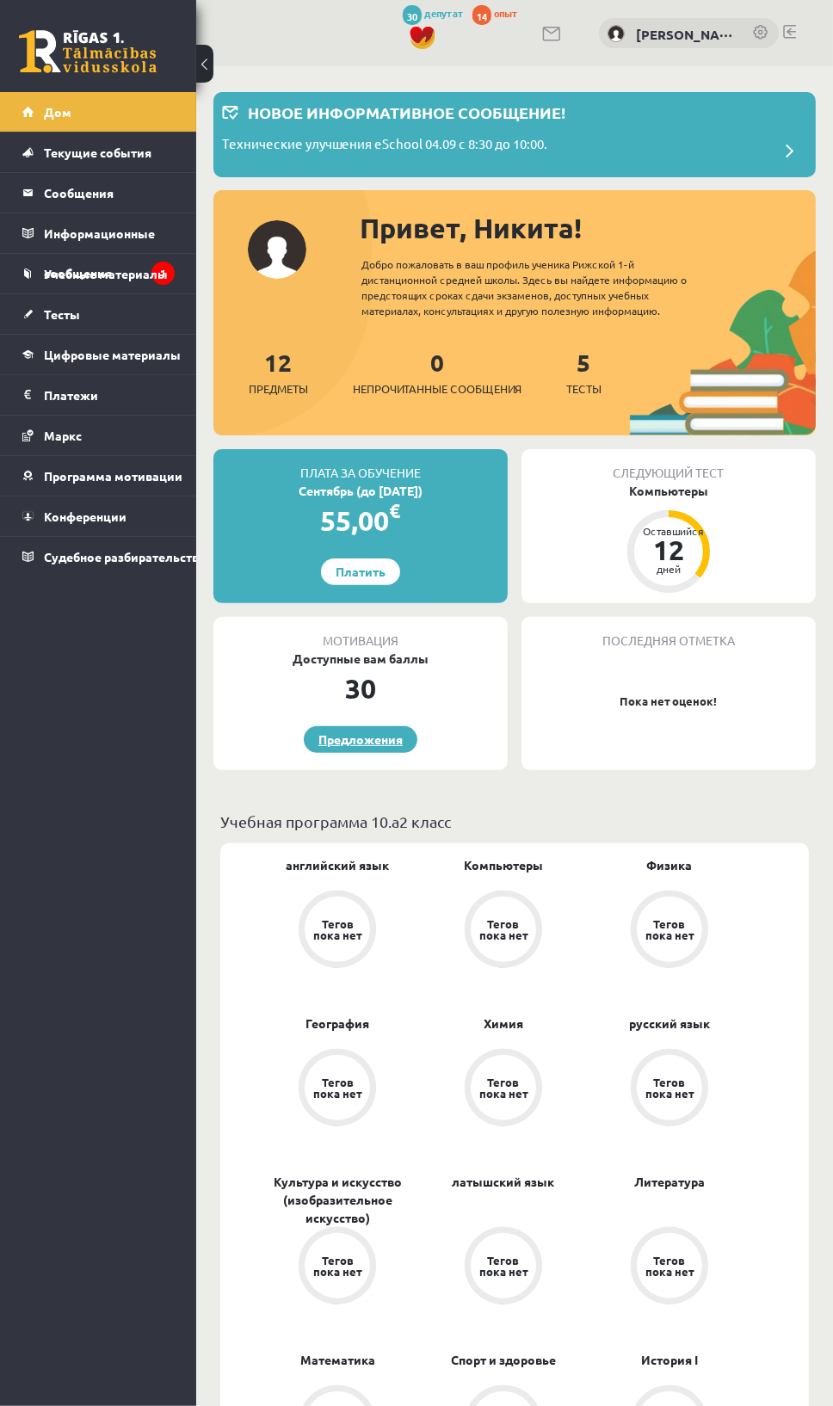
click at [356, 742] on font "Предложения" at bounding box center [360, 739] width 84 height 15
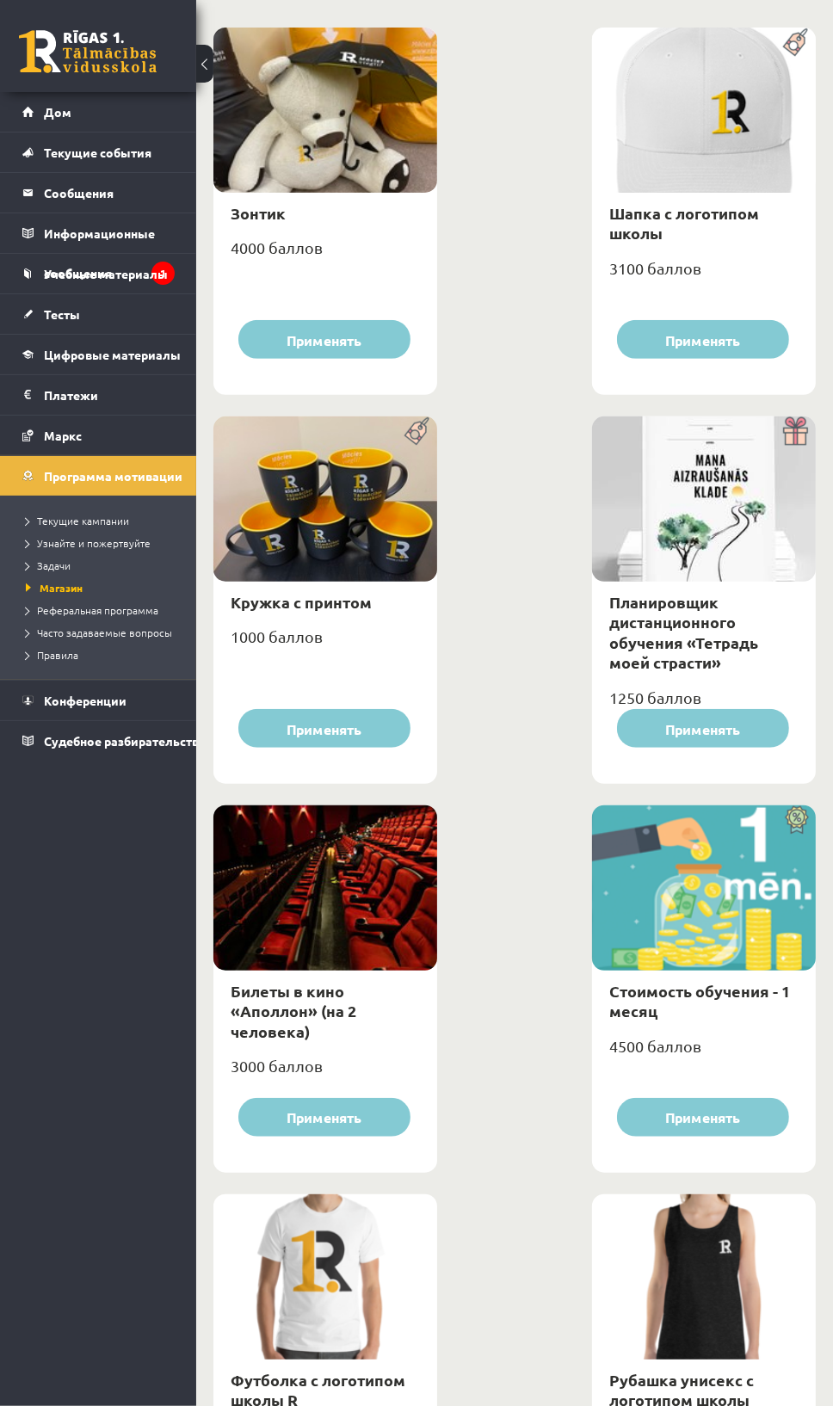
scroll to position [269, 0]
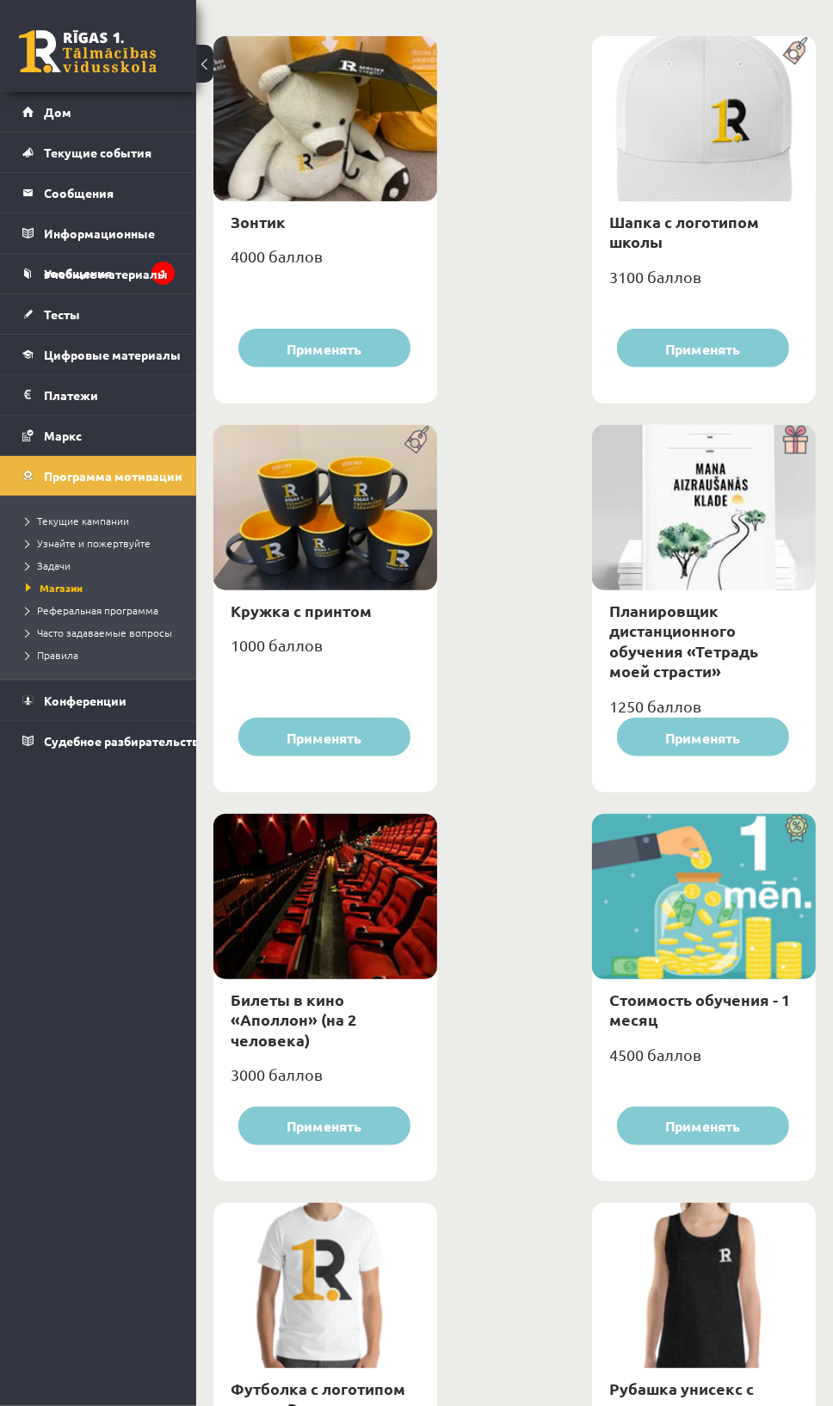
click at [307, 814] on div at bounding box center [325, 896] width 224 height 165
click at [299, 1006] on font "Билеты в кино «Аполлон» (на 2 человека)" at bounding box center [294, 1020] width 126 height 60
type input "*"
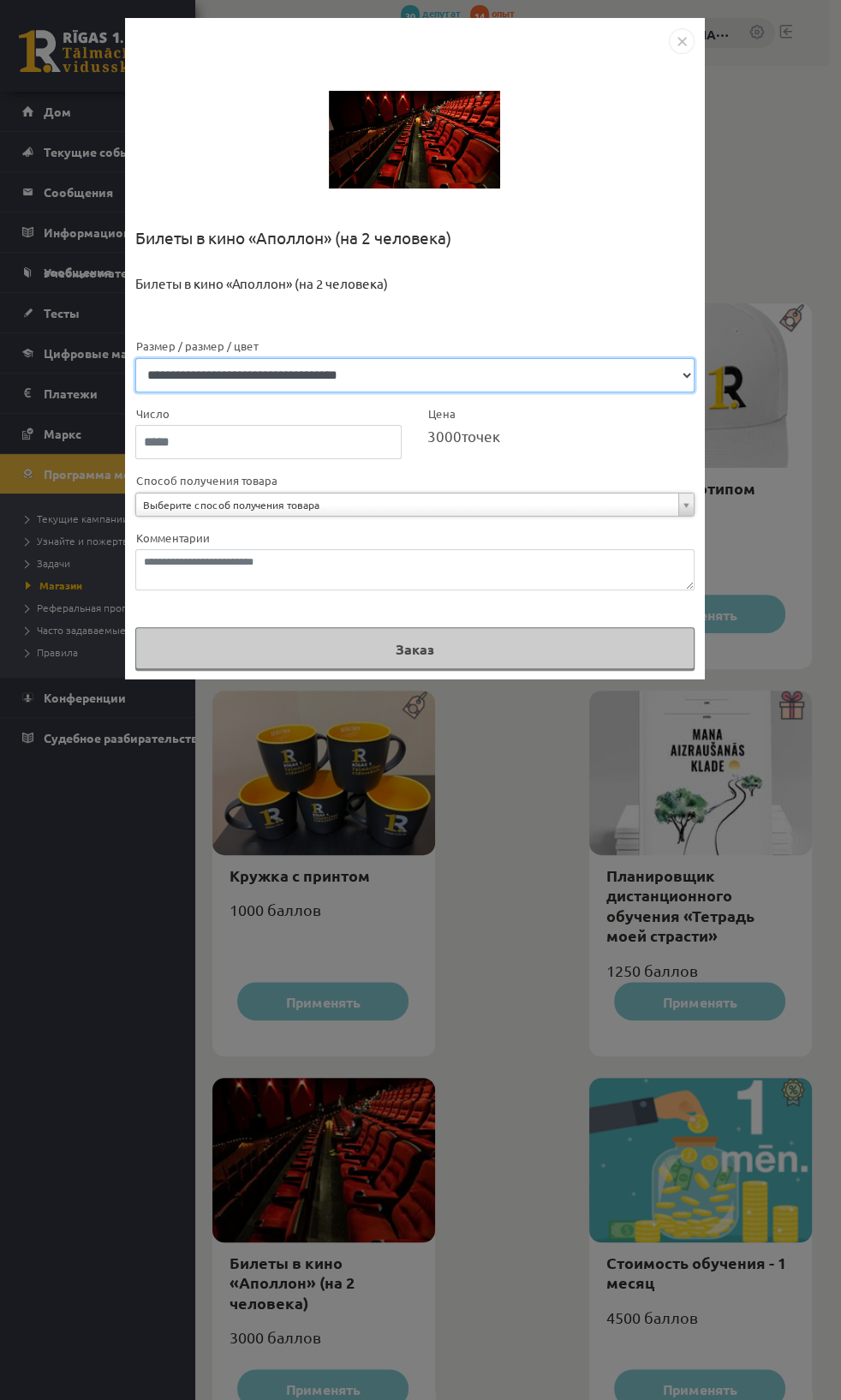
click at [263, 373] on select "**********" at bounding box center [415, 375] width 559 height 34
click at [181, 367] on select "**********" at bounding box center [415, 375] width 559 height 34
click at [135, 358] on select "**********" at bounding box center [415, 375] width 559 height 34
click at [196, 383] on select "**********" at bounding box center [415, 375] width 559 height 34
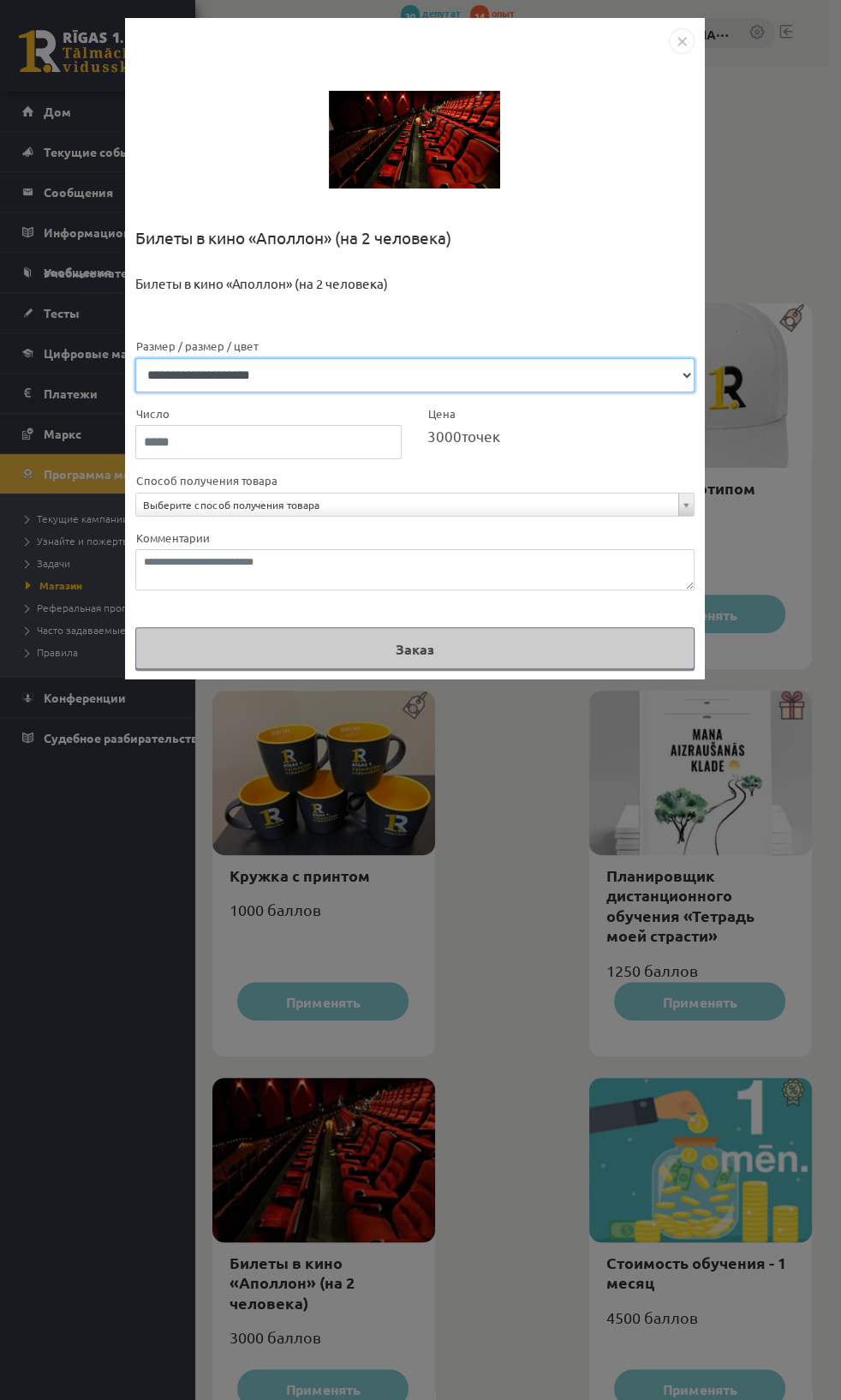
select select "**********"
click at [135, 358] on select "**********" at bounding box center [415, 375] width 559 height 34
click at [390, 451] on input "*" at bounding box center [269, 442] width 268 height 34
click at [528, 303] on div "Билеты в кино «Аполлон» (на 2 человека)" at bounding box center [415, 305] width 559 height 63
click at [685, 36] on img "Закрывать" at bounding box center [682, 41] width 26 height 26
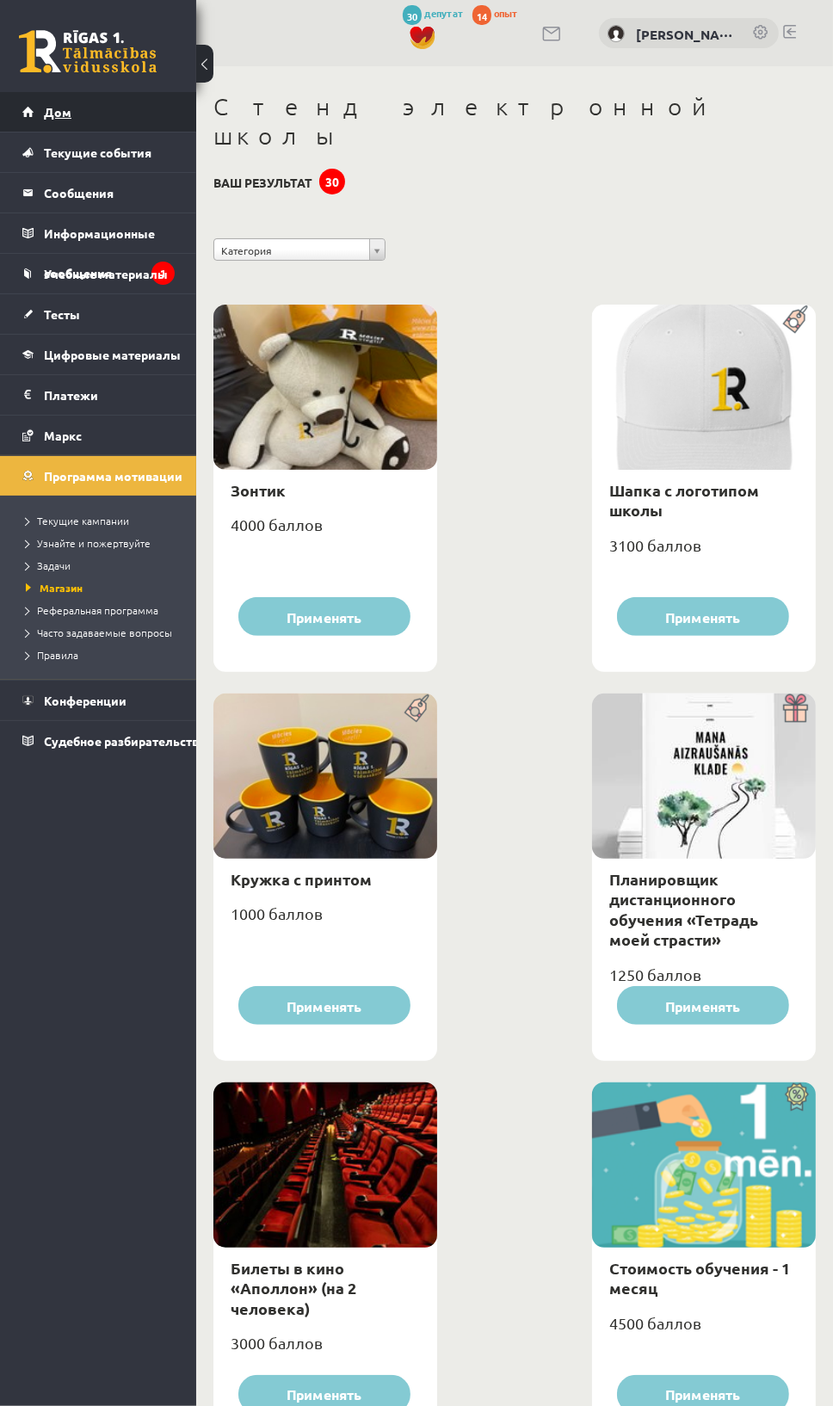
click at [57, 118] on link "Дом" at bounding box center [98, 112] width 152 height 40
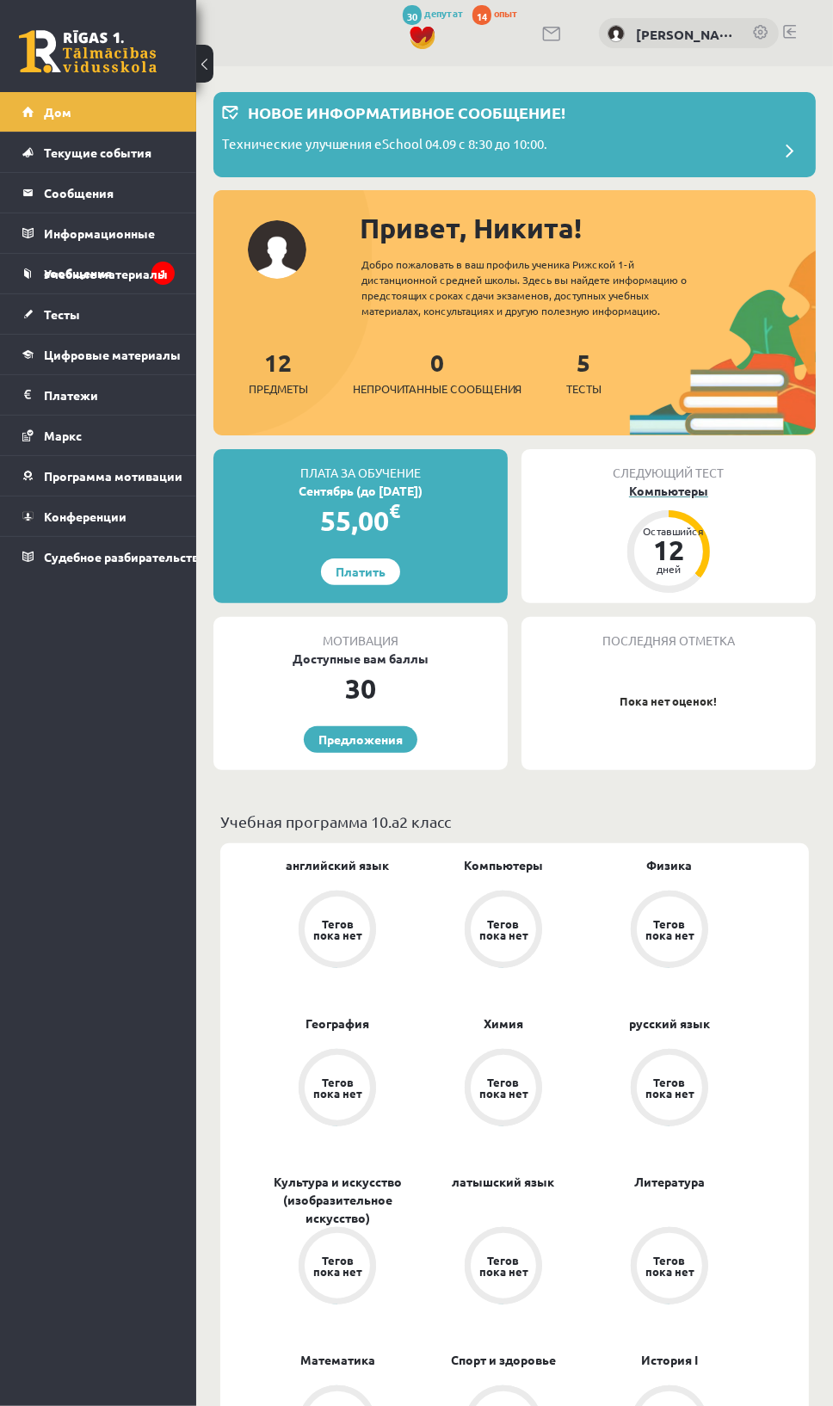
click at [669, 551] on font "12" at bounding box center [668, 550] width 31 height 34
